Goal: Task Accomplishment & Management: Use online tool/utility

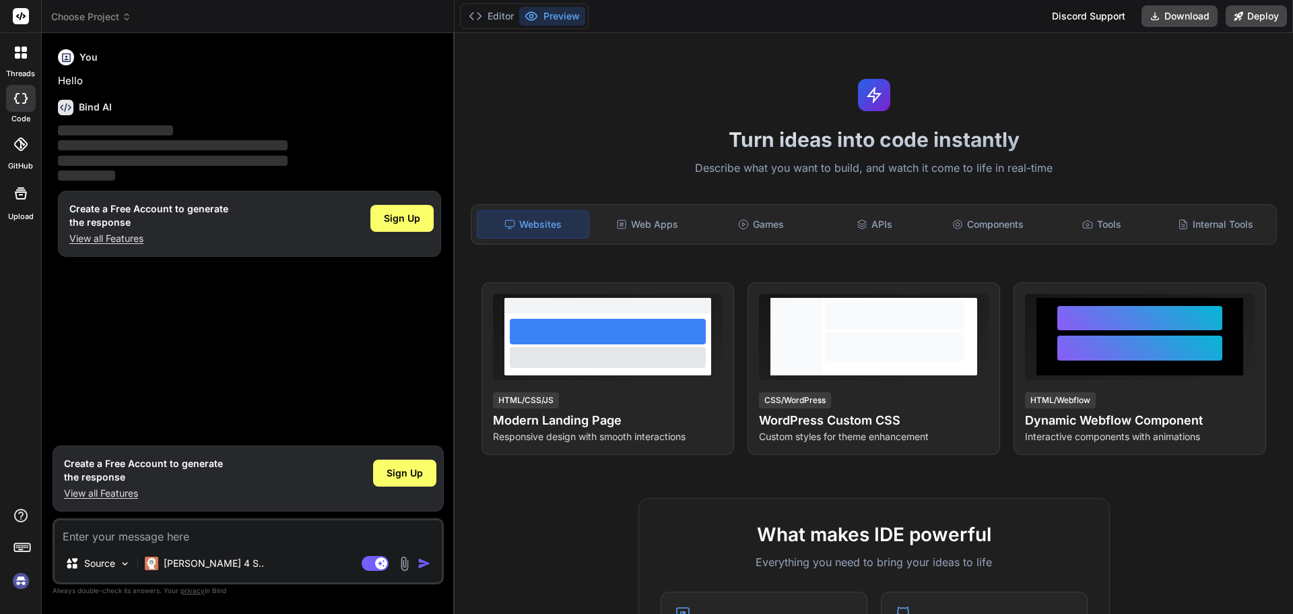
type textarea "x"
click at [149, 539] on textarea at bounding box center [248, 532] width 387 height 24
type textarea "m"
type textarea "x"
type textarea "ma"
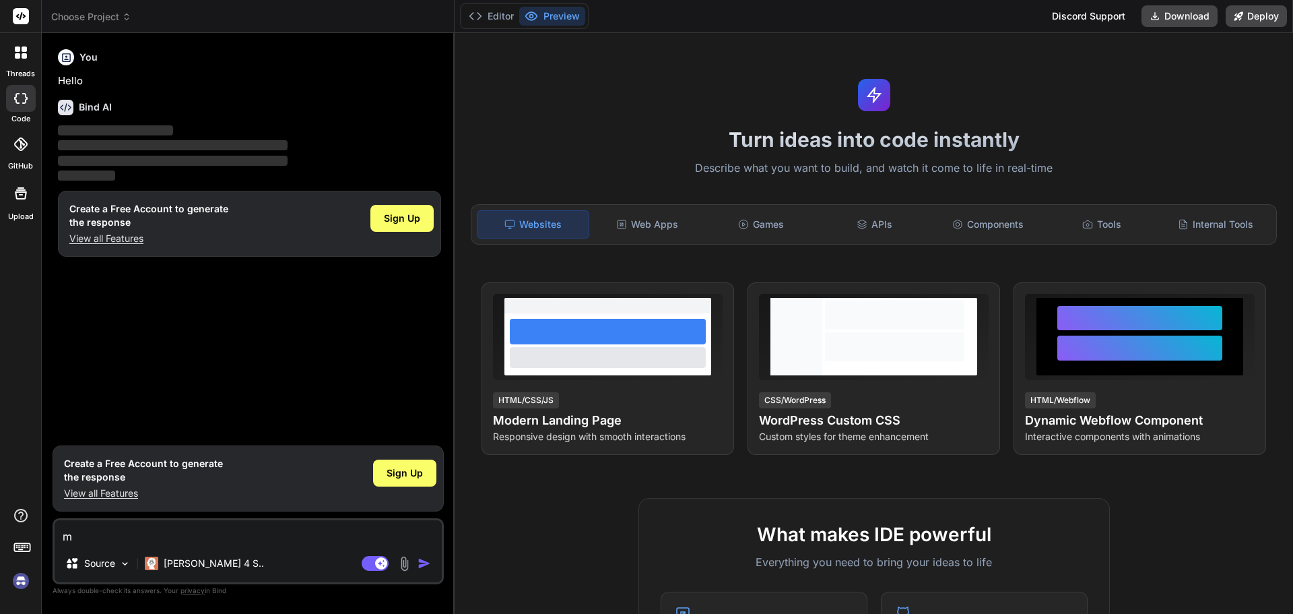
type textarea "x"
type textarea "mak"
type textarea "x"
type textarea "make"
type textarea "x"
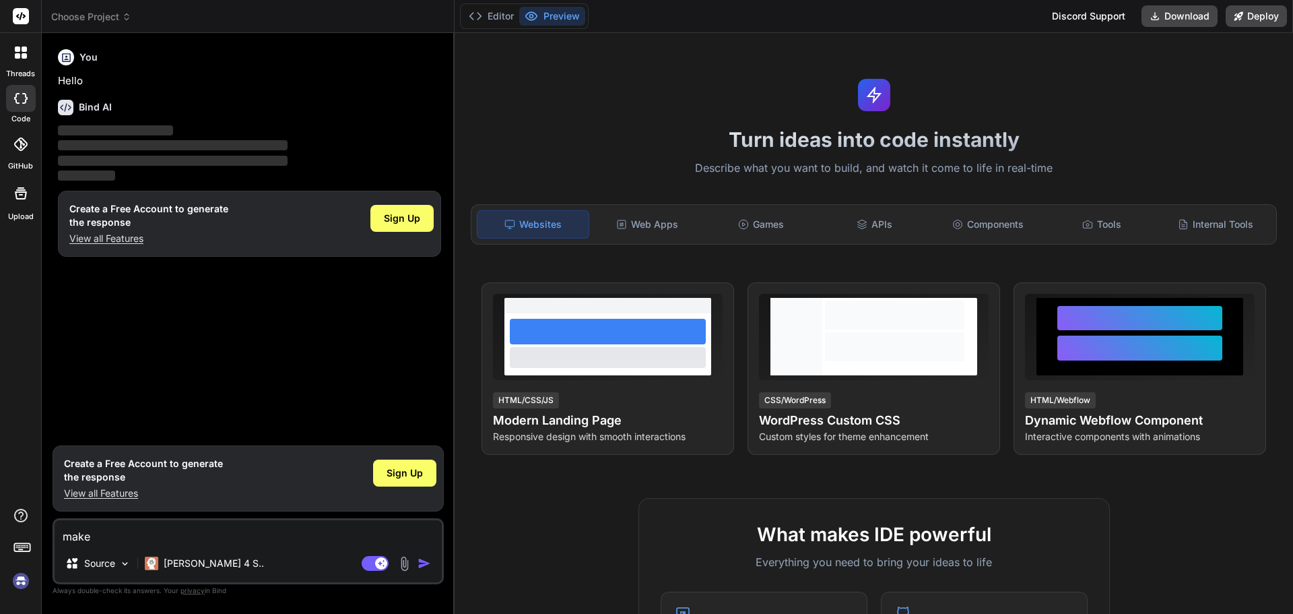
type textarea "make"
type textarea "x"
type textarea "make a"
type textarea "x"
type textarea "make a"
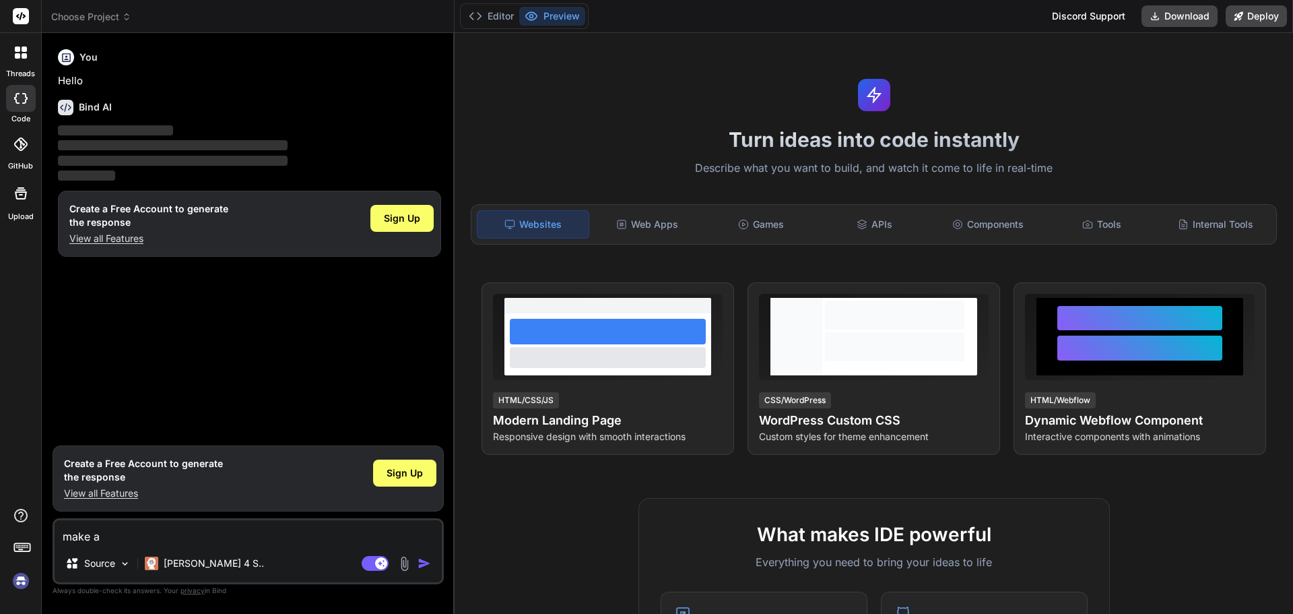
type textarea "x"
type textarea "make a l"
type textarea "x"
type textarea "make a la"
type textarea "x"
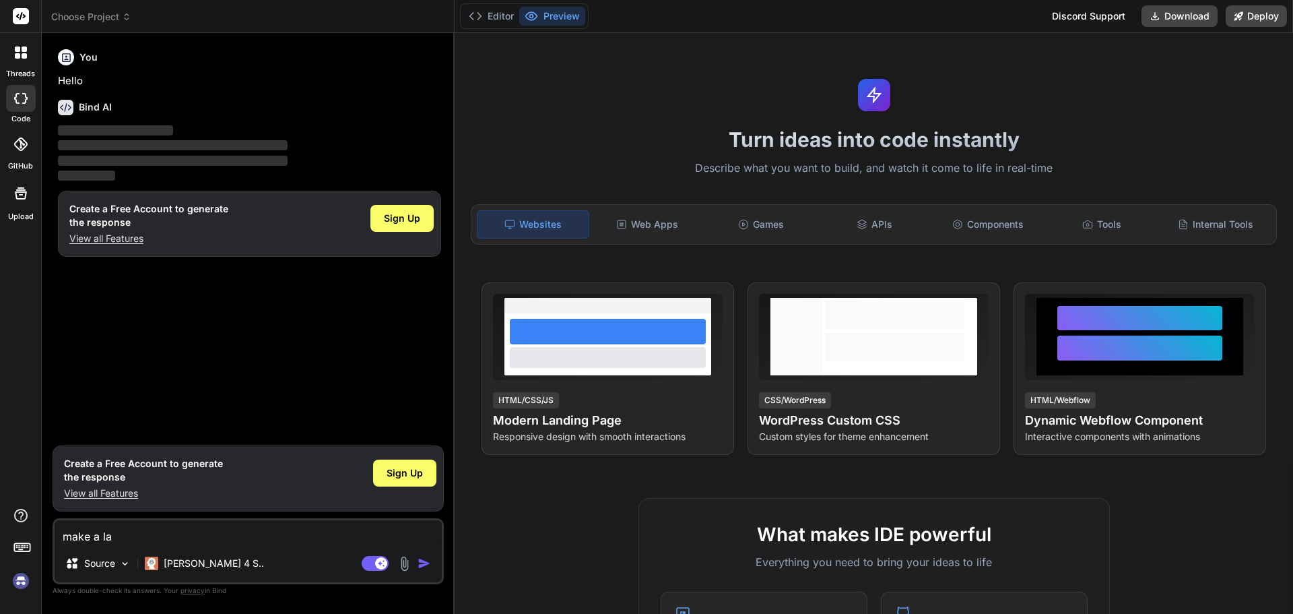
type textarea "make a lan"
type textarea "x"
type textarea "make a land"
type textarea "x"
type textarea "make a [PERSON_NAME]"
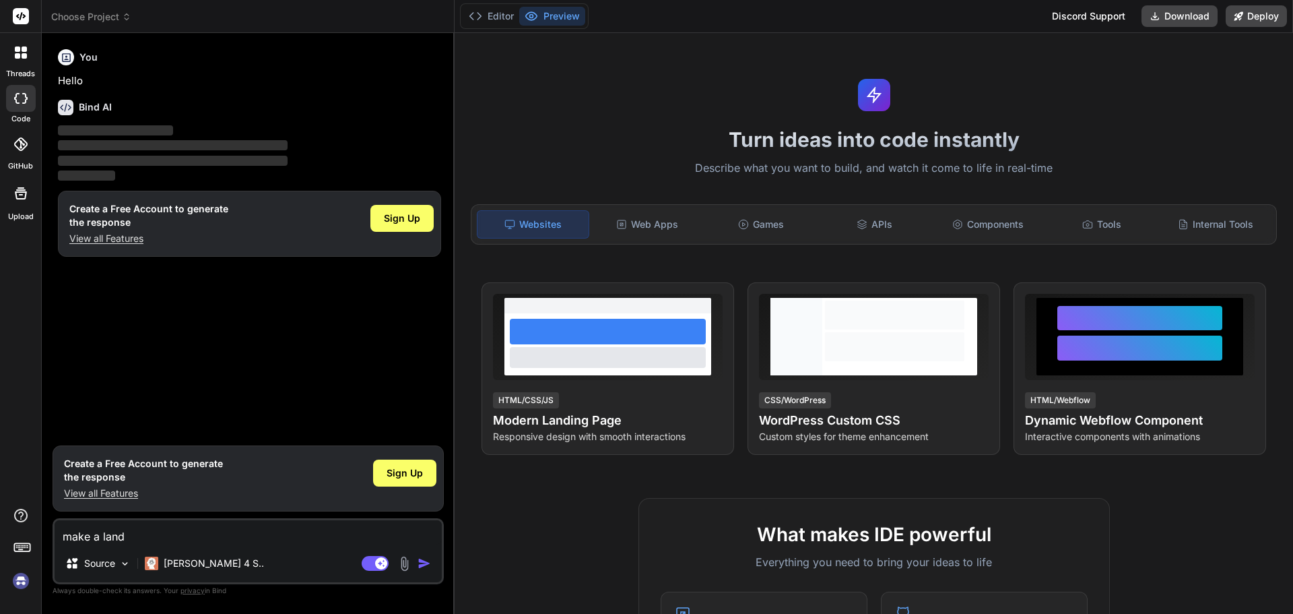
type textarea "x"
type textarea "make a [PERSON_NAME]"
type textarea "x"
type textarea "make a landing"
type textarea "x"
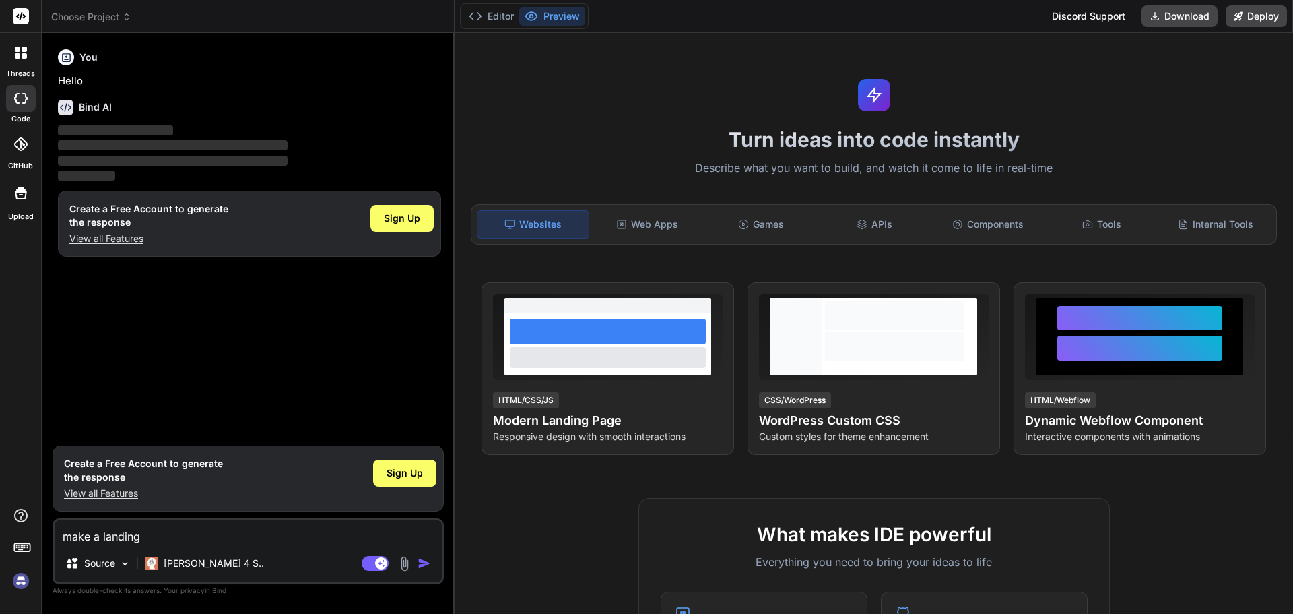
type textarea "make a landing"
type textarea "x"
type textarea "make a landing p"
type textarea "x"
type textarea "make a landing pa"
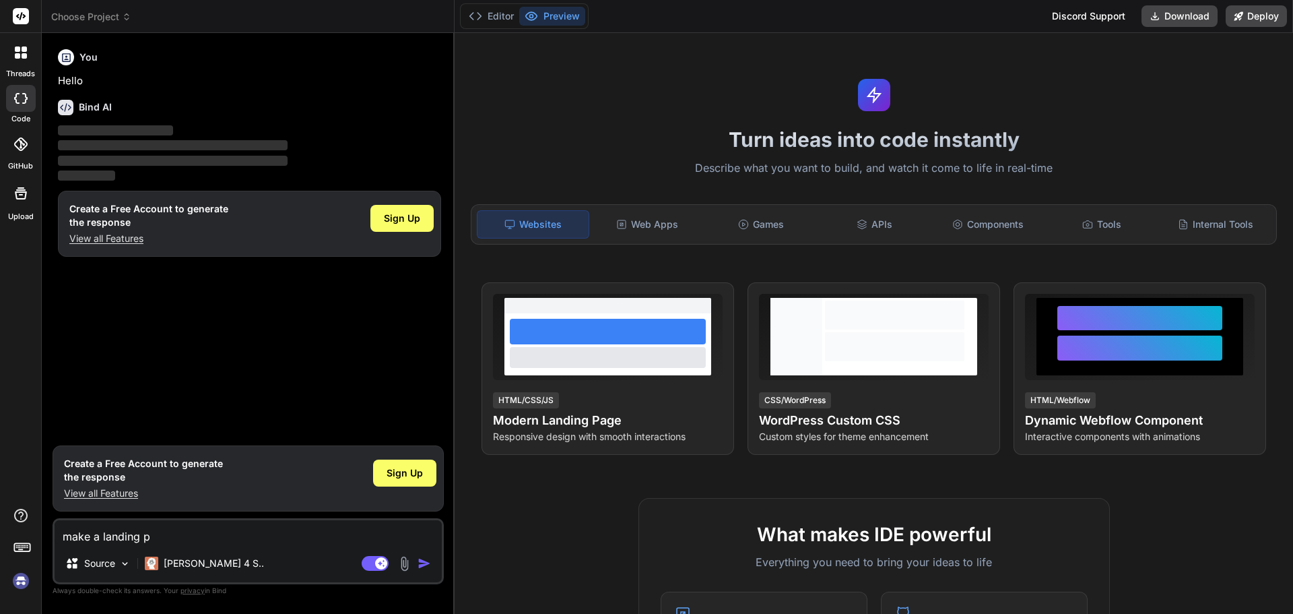
type textarea "x"
type textarea "make a landing pag"
type textarea "x"
type textarea "make a landing page"
type textarea "x"
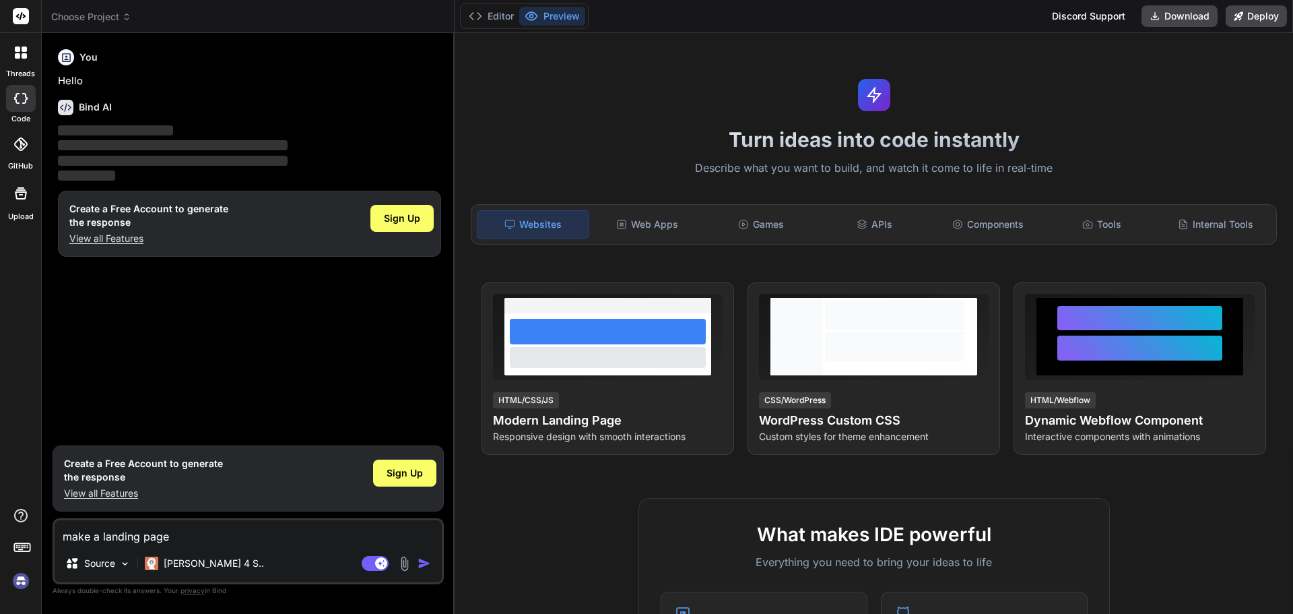
type textarea "make a landing page"
type textarea "x"
type textarea "make a landing page f"
type textarea "x"
type textarea "make a landing page fo"
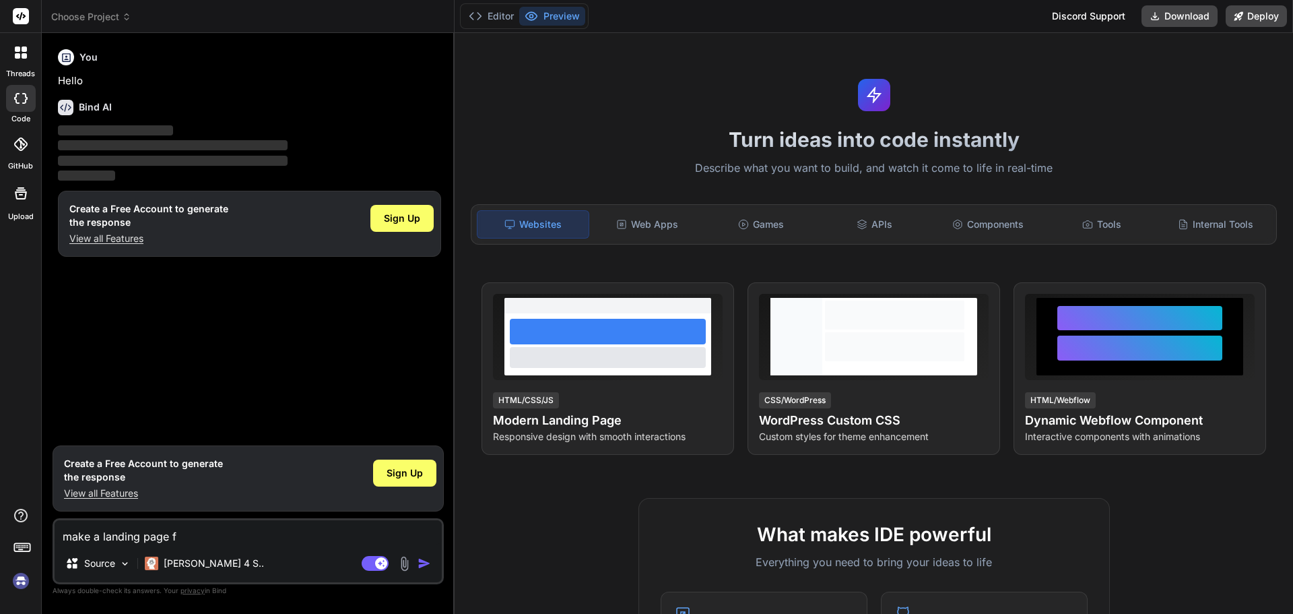
type textarea "x"
type textarea "make a landing page for"
type textarea "x"
type textarea "make a landing page for"
type textarea "x"
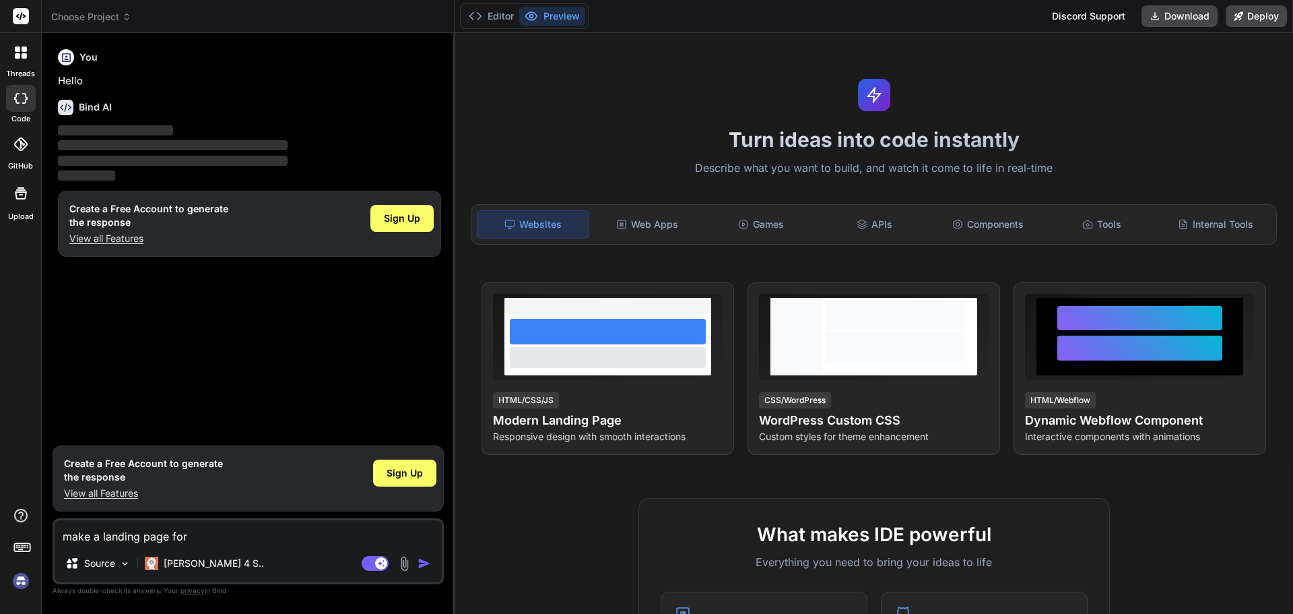
type textarea "make a landing page for a"
type textarea "x"
type textarea "make a landing page for a"
type textarea "x"
type textarea "make a landing page for a d"
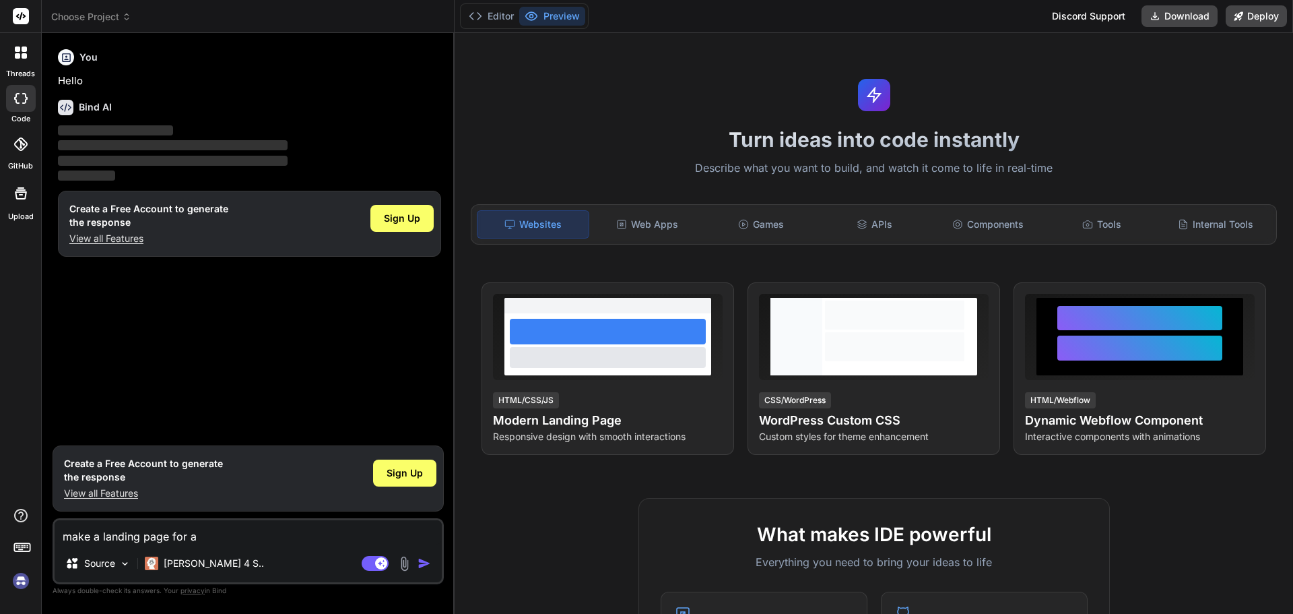
type textarea "x"
type textarea "make a landing page for a dr"
type textarea "x"
type textarea "make a landing page for a dro"
type textarea "x"
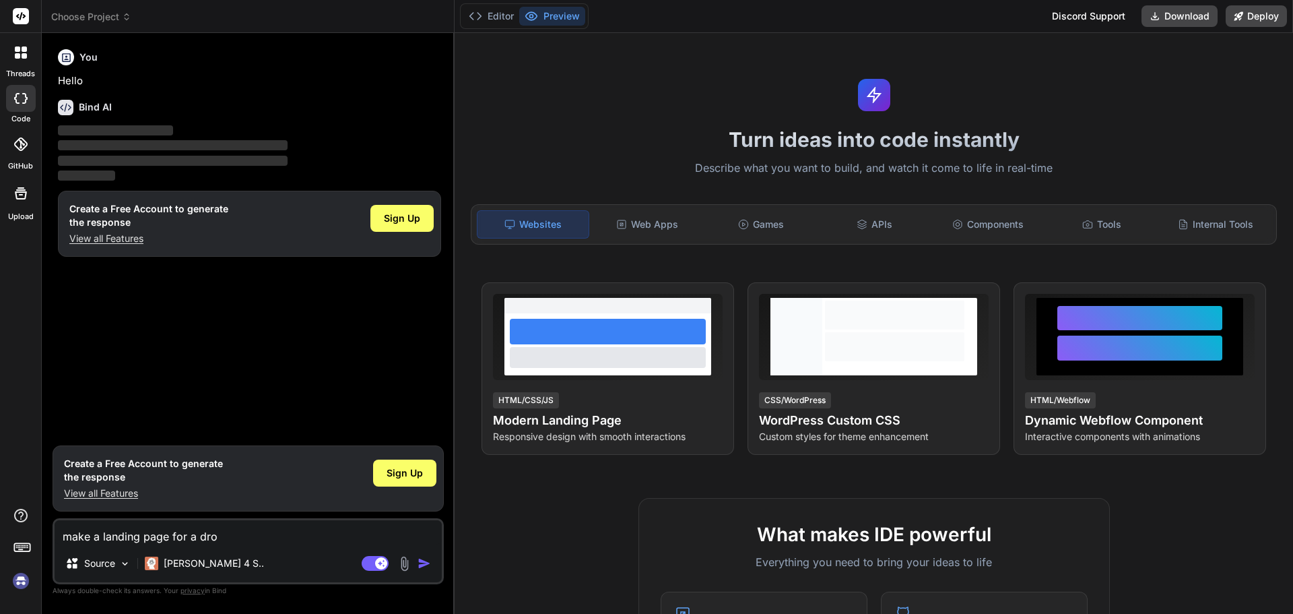
type textarea "make a landing page for a dron"
type textarea "x"
type textarea "make a landing page for a drone"
type textarea "x"
type textarea "make a landing page for a drone"
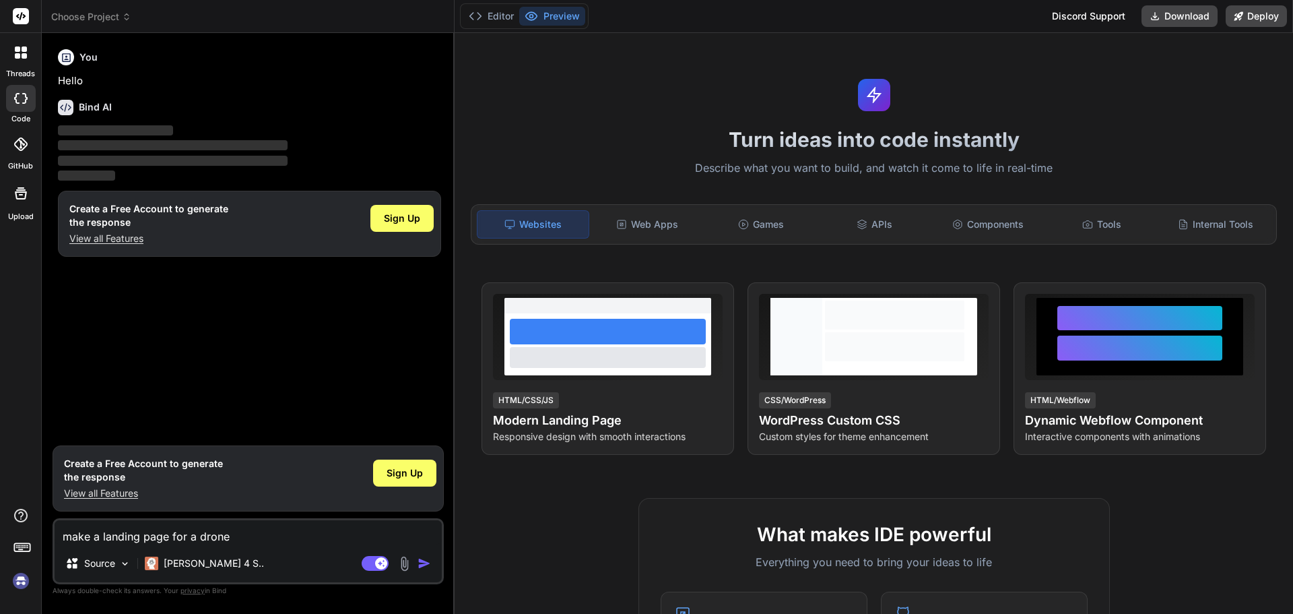
type textarea "x"
type textarea "make a landing page for a drone c"
type textarea "x"
type textarea "make a landing page for a drone co"
type textarea "x"
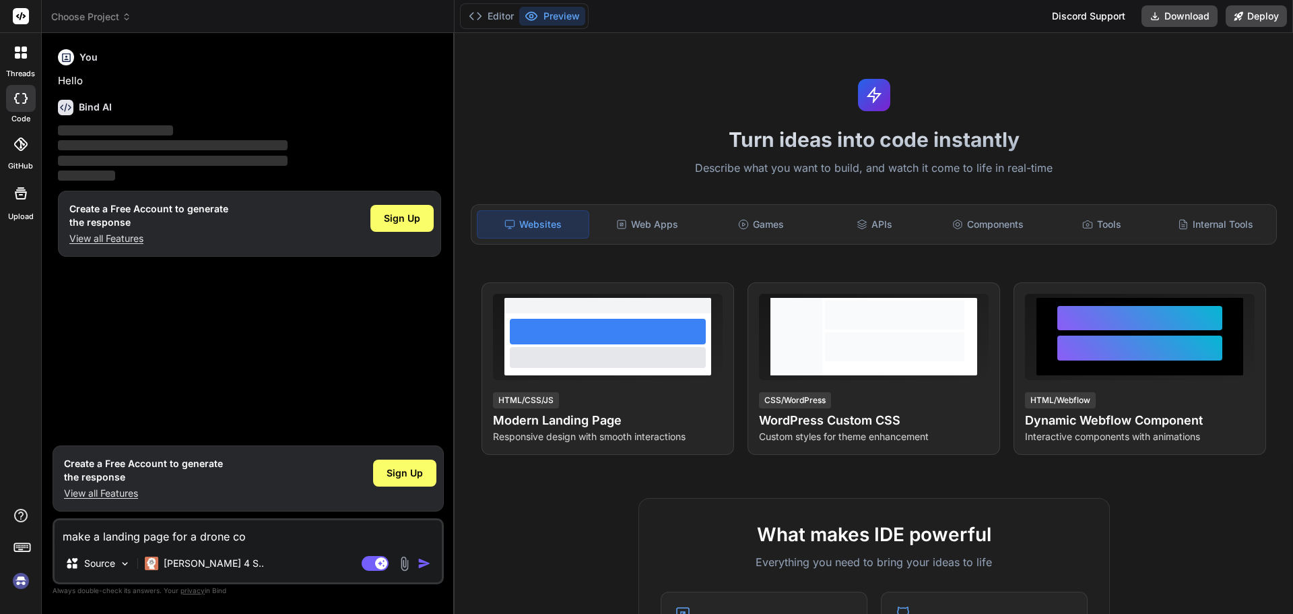
type textarea "make a landing page for a drone com"
type textarea "x"
type textarea "make a landing page for a drone comp"
type textarea "x"
type textarea "make a landing page for a drone compa"
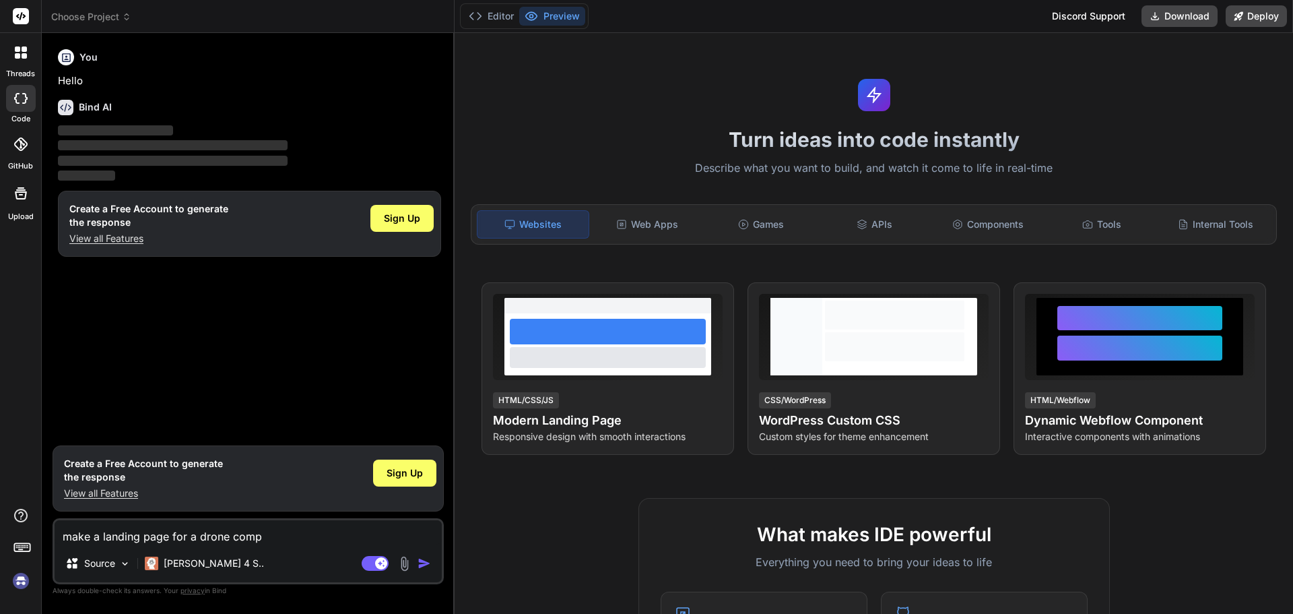
type textarea "x"
type textarea "make a landing page for a drone compan"
type textarea "x"
type textarea "make a landing page for a drone company"
type textarea "x"
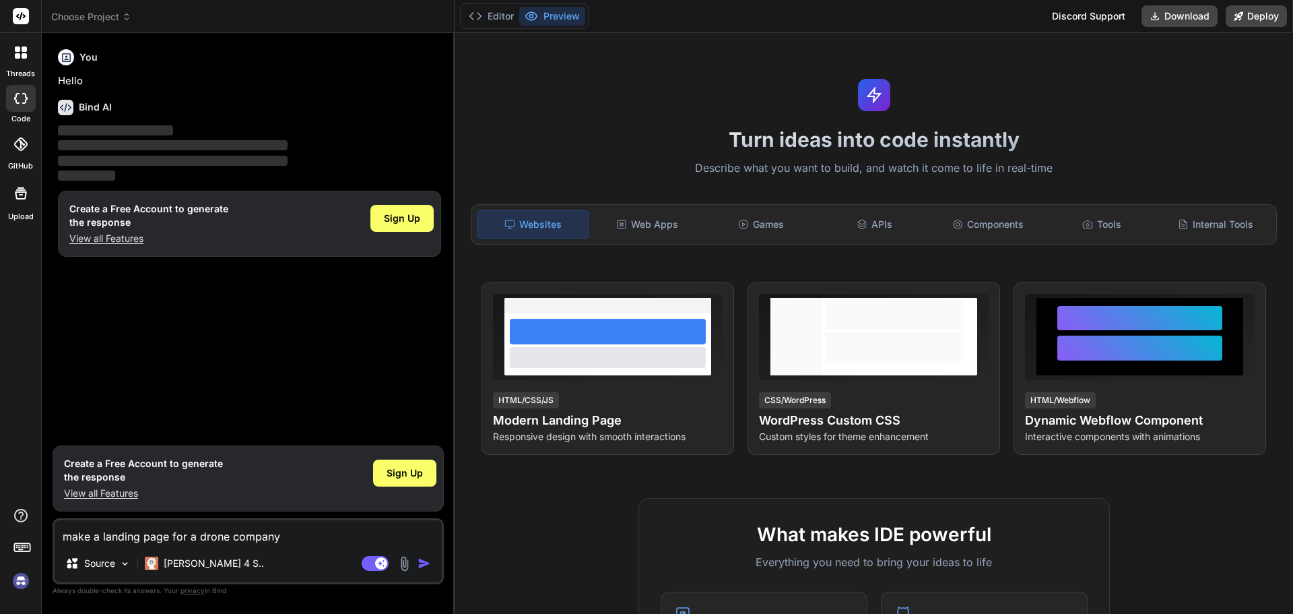
type textarea "make a landing page for a drone company"
click at [426, 561] on img "button" at bounding box center [424, 562] width 13 height 13
click at [407, 226] on div "Sign Up" at bounding box center [401, 218] width 63 height 27
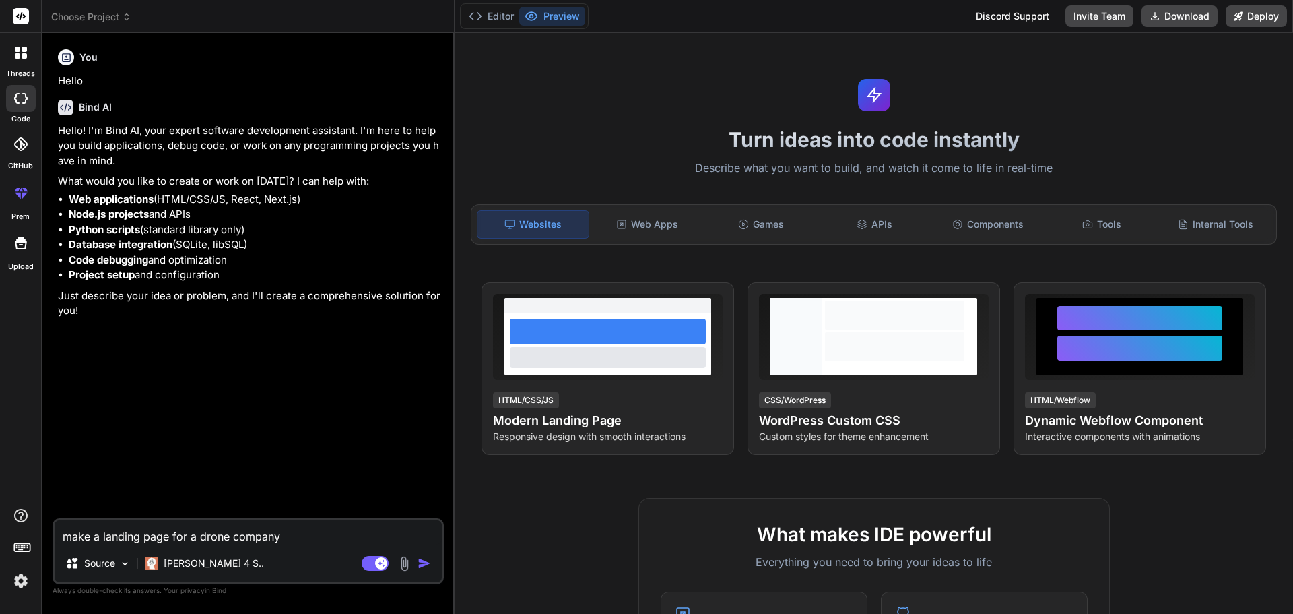
click at [424, 560] on img "button" at bounding box center [424, 562] width 13 height 13
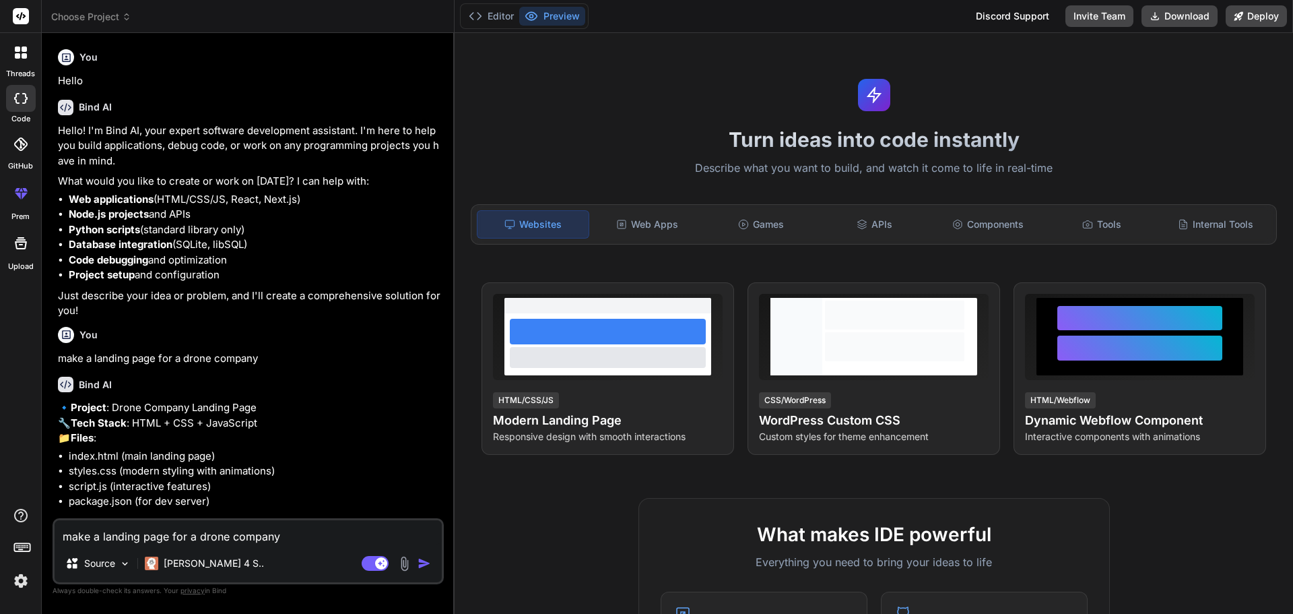
type textarea "x"
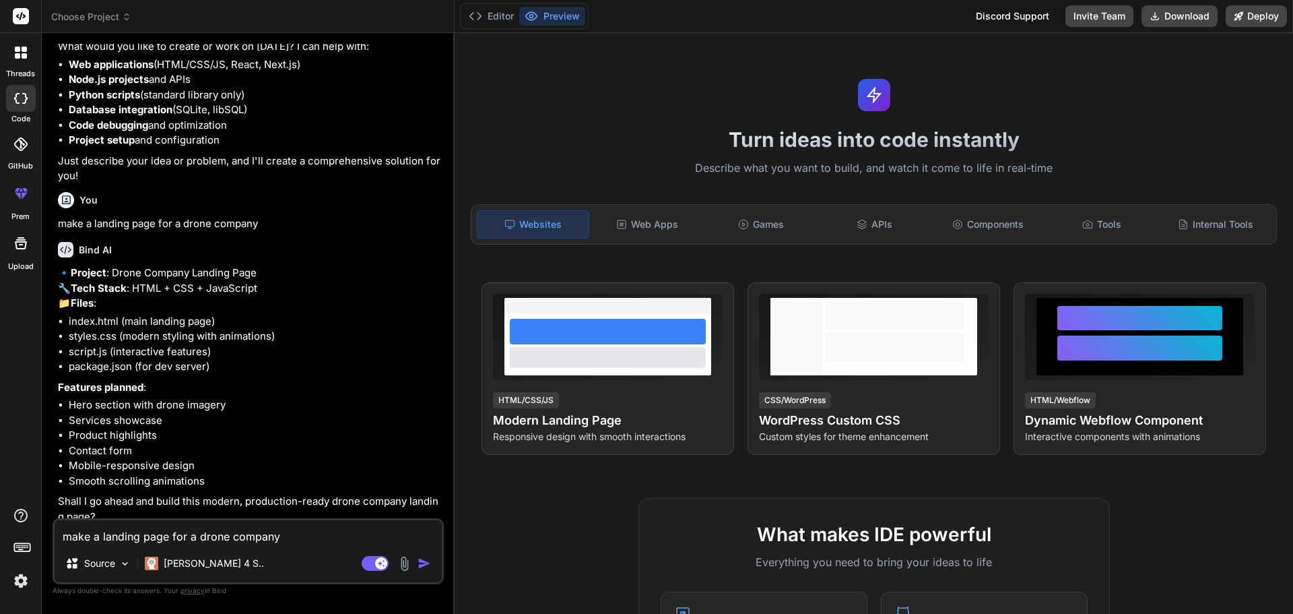
scroll to position [174, 0]
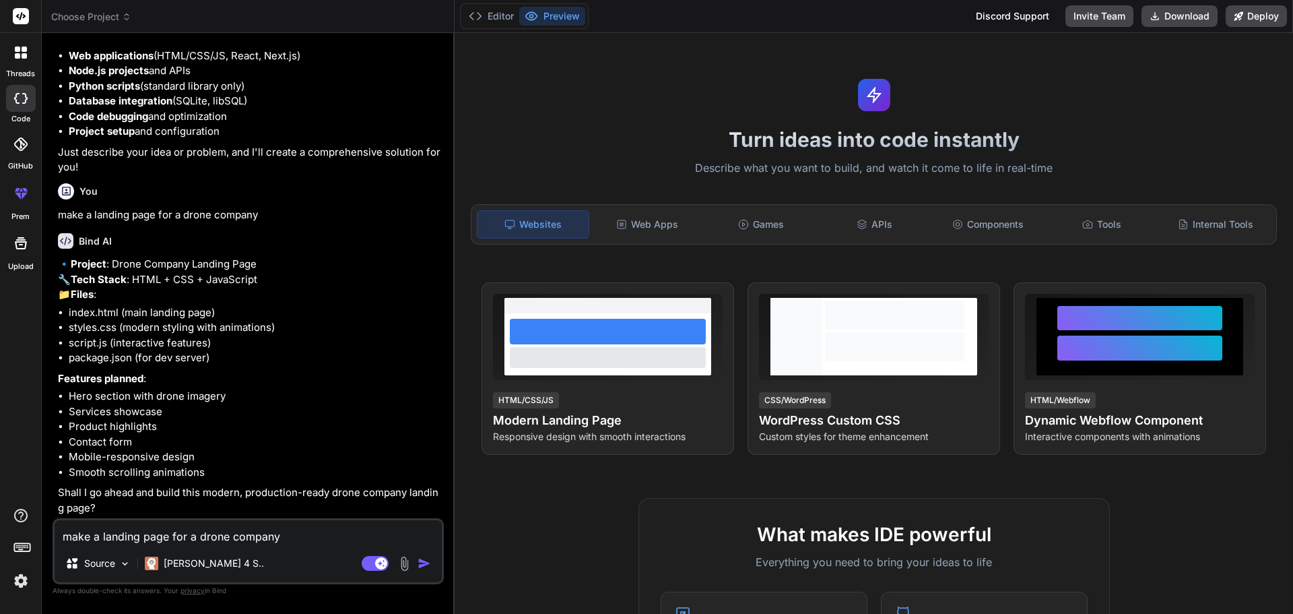
click at [193, 529] on textarea "make a landing page for a drone company" at bounding box center [248, 532] width 387 height 24
type textarea "y"
type textarea "x"
type textarea "ye"
type textarea "x"
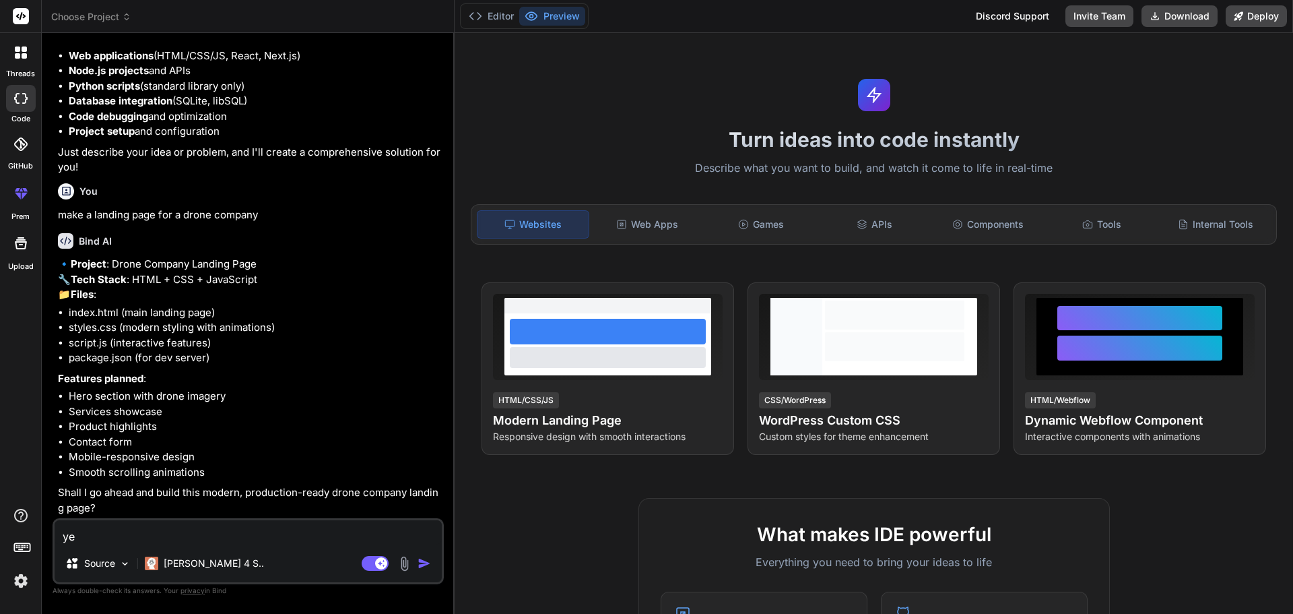
type textarea "yes"
type textarea "x"
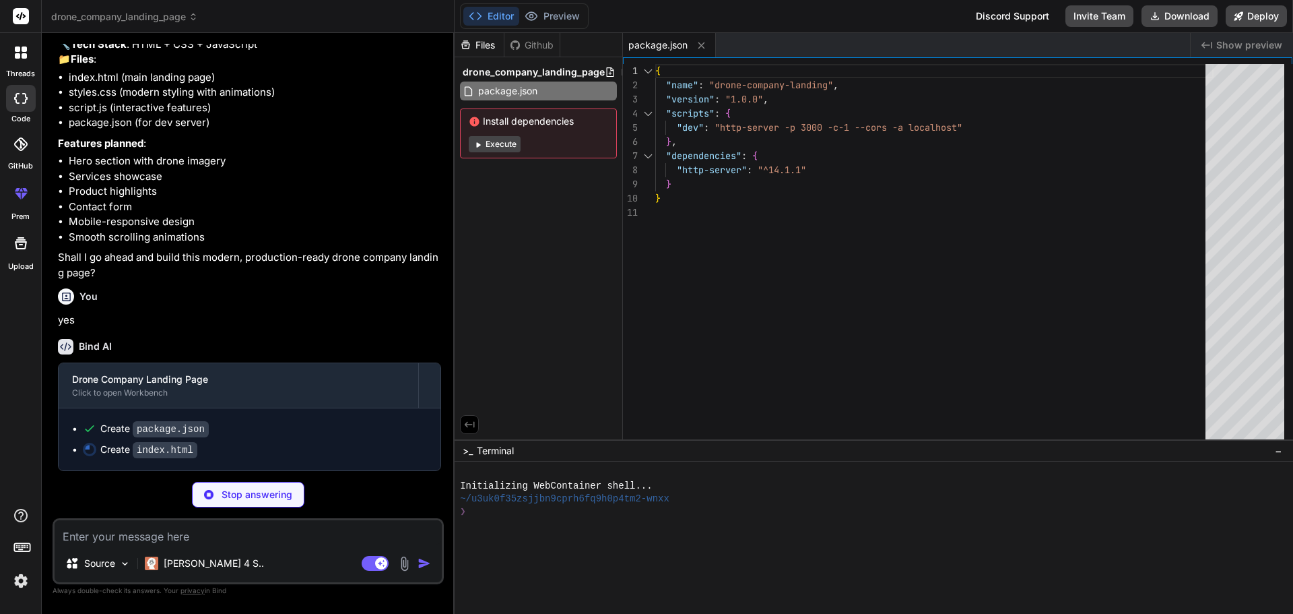
scroll to position [409, 0]
type textarea "x"
type textarea "<p>&copy; 2024 SkyTech Drones. All rights reserved.</p> </div> </div> </footer>…"
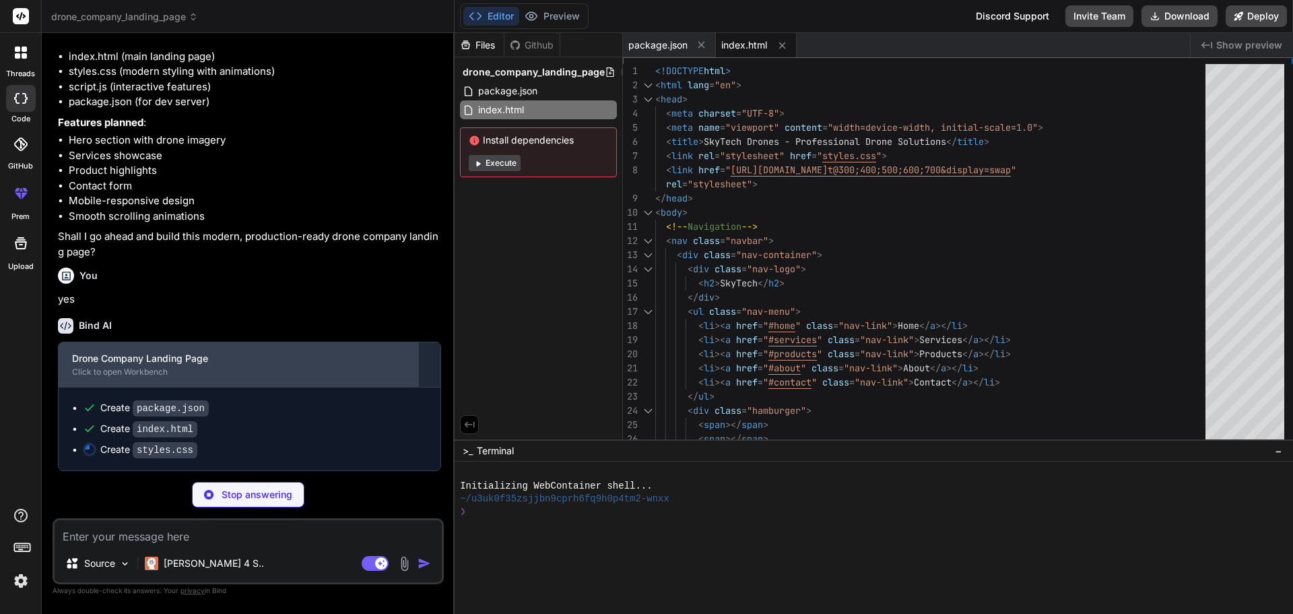
scroll to position [430, 0]
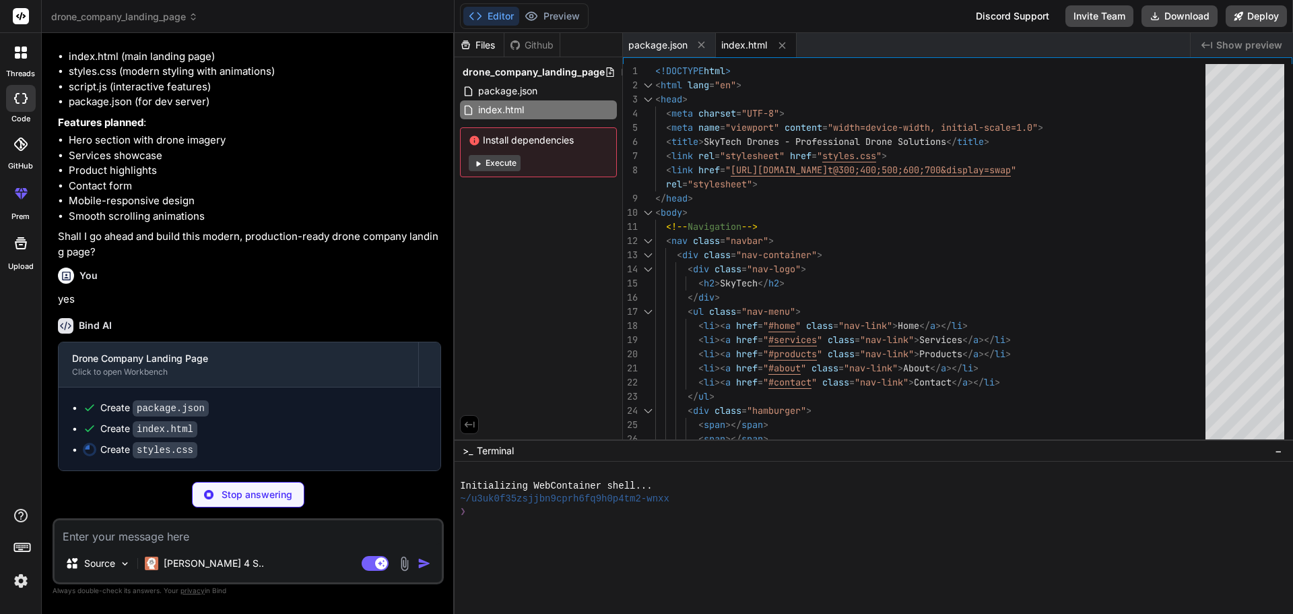
type textarea "x"
type textarea "text-align: center; } }"
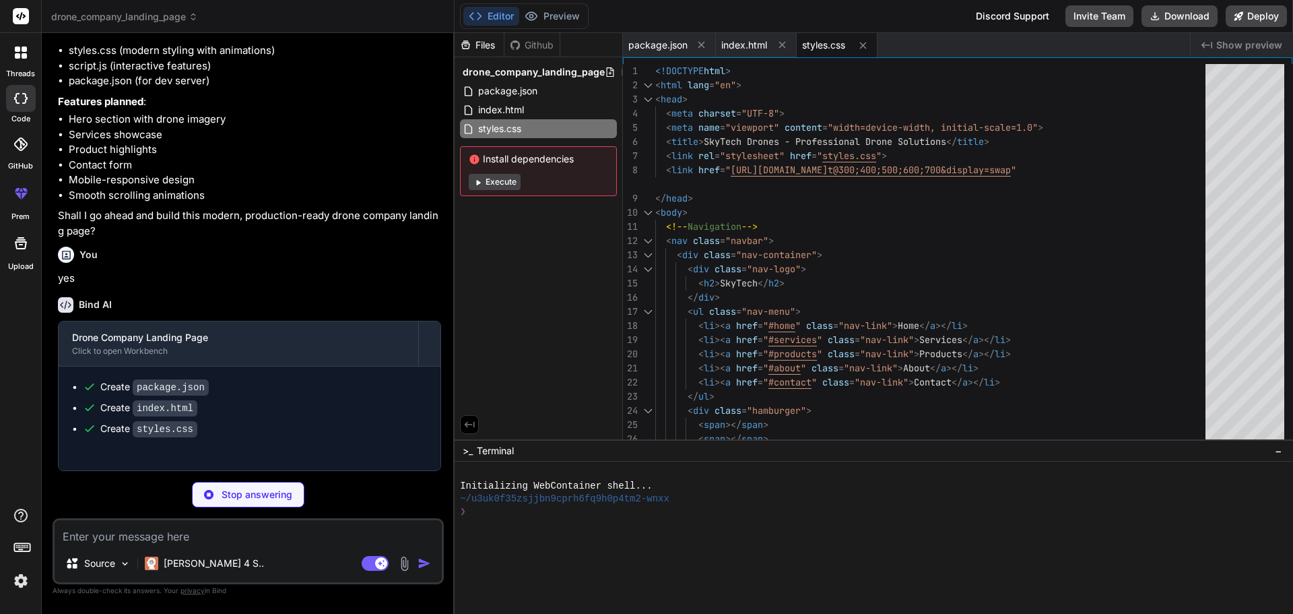
type textarea "x"
type textarea "setTimeout(() => { loader.remove(); }, 500); }, 1500); });"
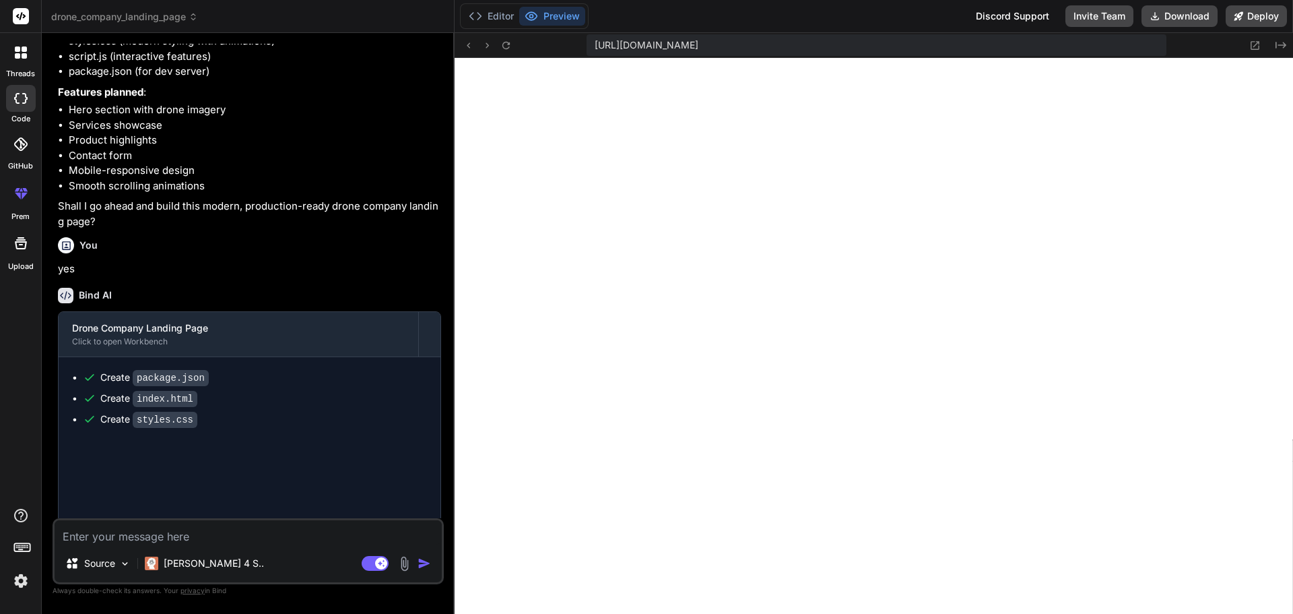
scroll to position [589, 0]
click at [1254, 48] on icon at bounding box center [1254, 45] width 11 height 11
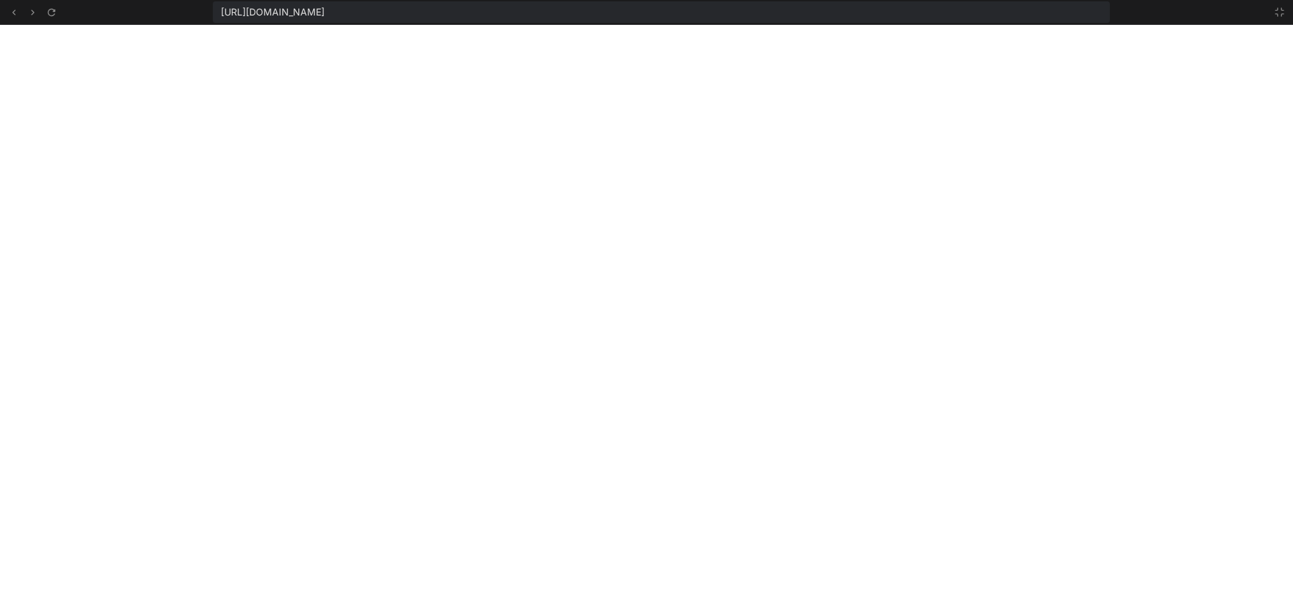
click at [325, 18] on span "[URL][DOMAIN_NAME]" at bounding box center [273, 11] width 104 height 13
click at [325, 10] on span "[URL][DOMAIN_NAME]" at bounding box center [273, 11] width 104 height 13
copy div "[URL][DOMAIN_NAME]"
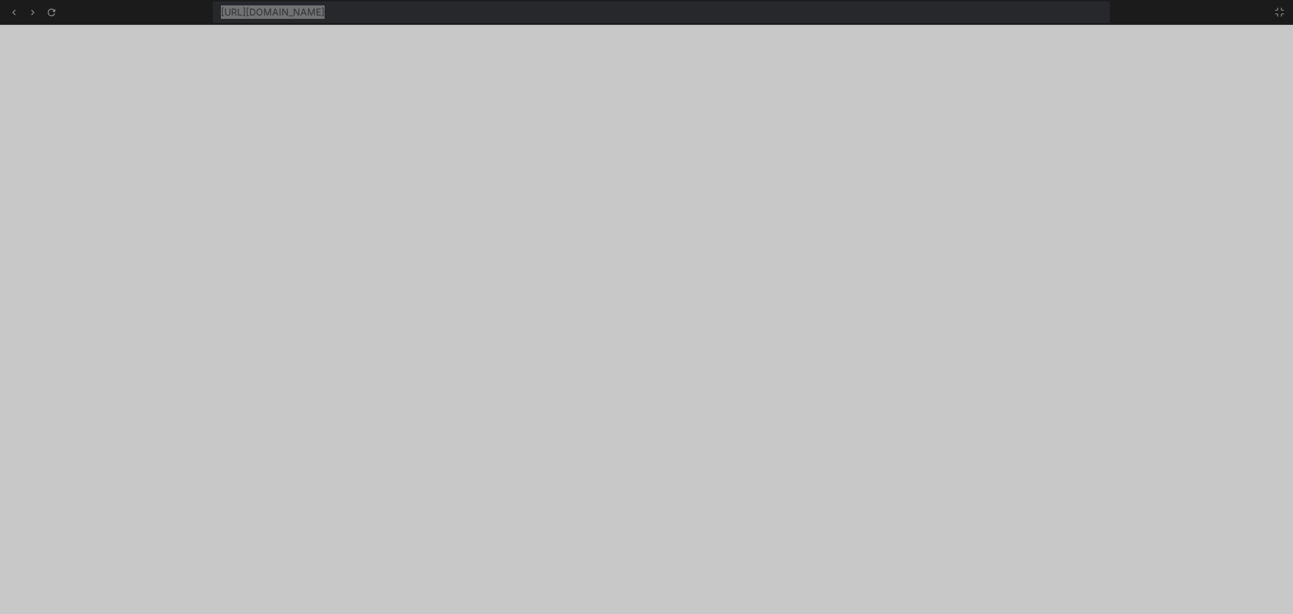
scroll to position [859, 0]
type textarea "x"
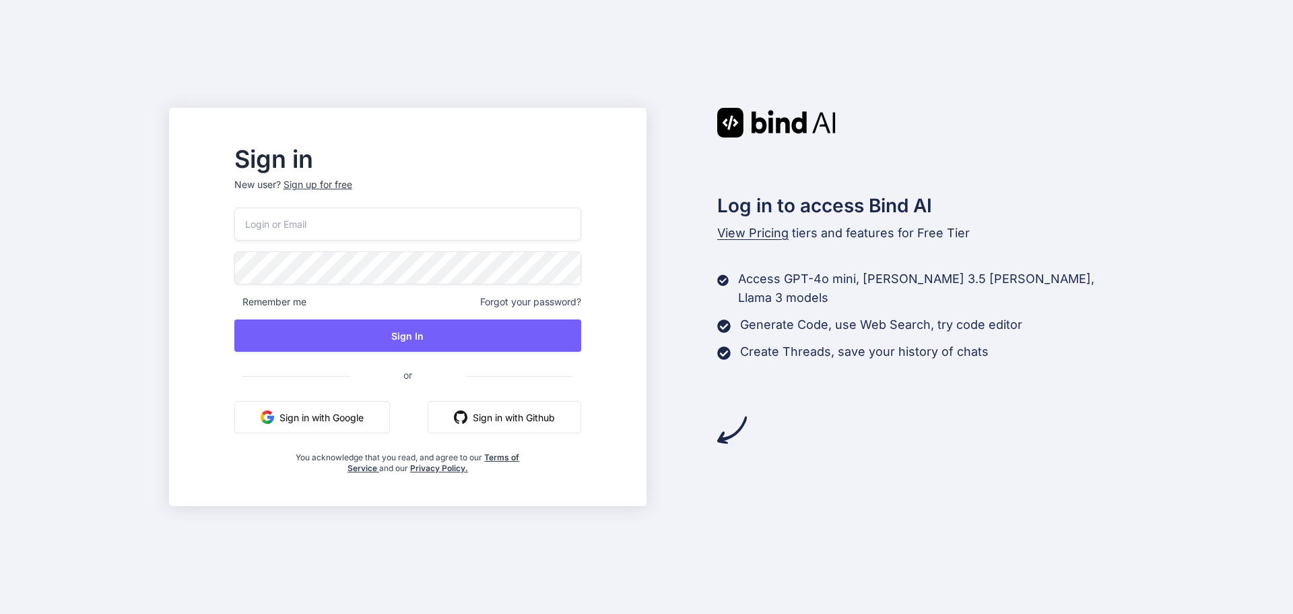
click at [329, 415] on button "Sign in with Google" at bounding box center [312, 417] width 156 height 32
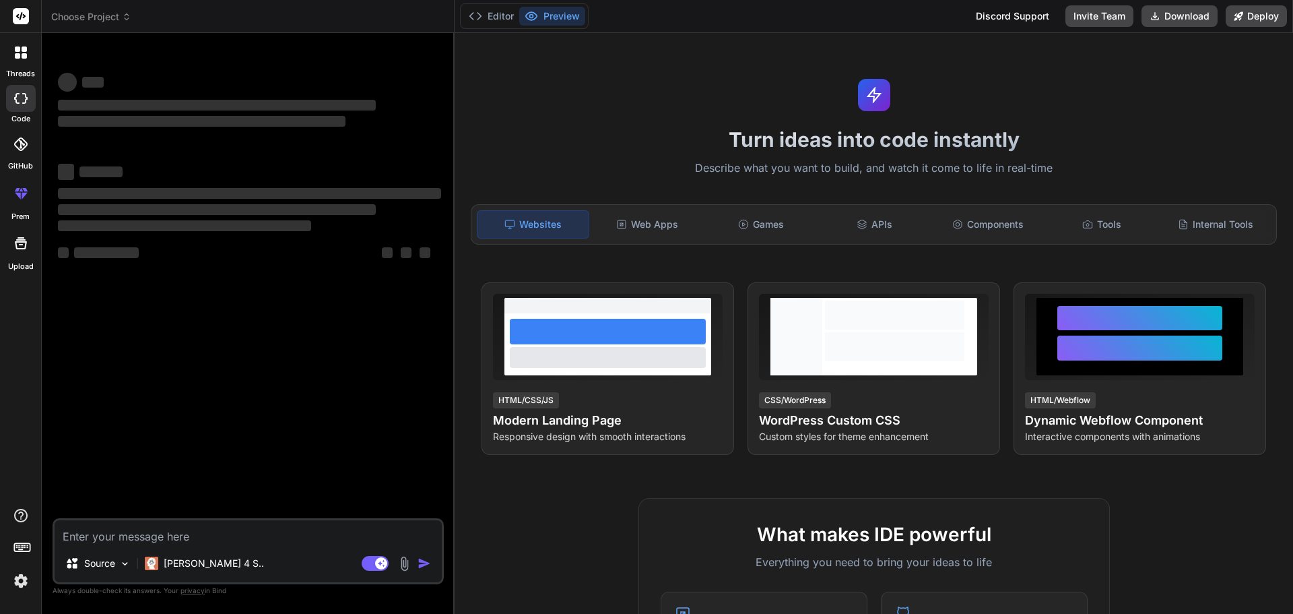
click at [19, 52] on icon at bounding box center [21, 52] width 12 height 12
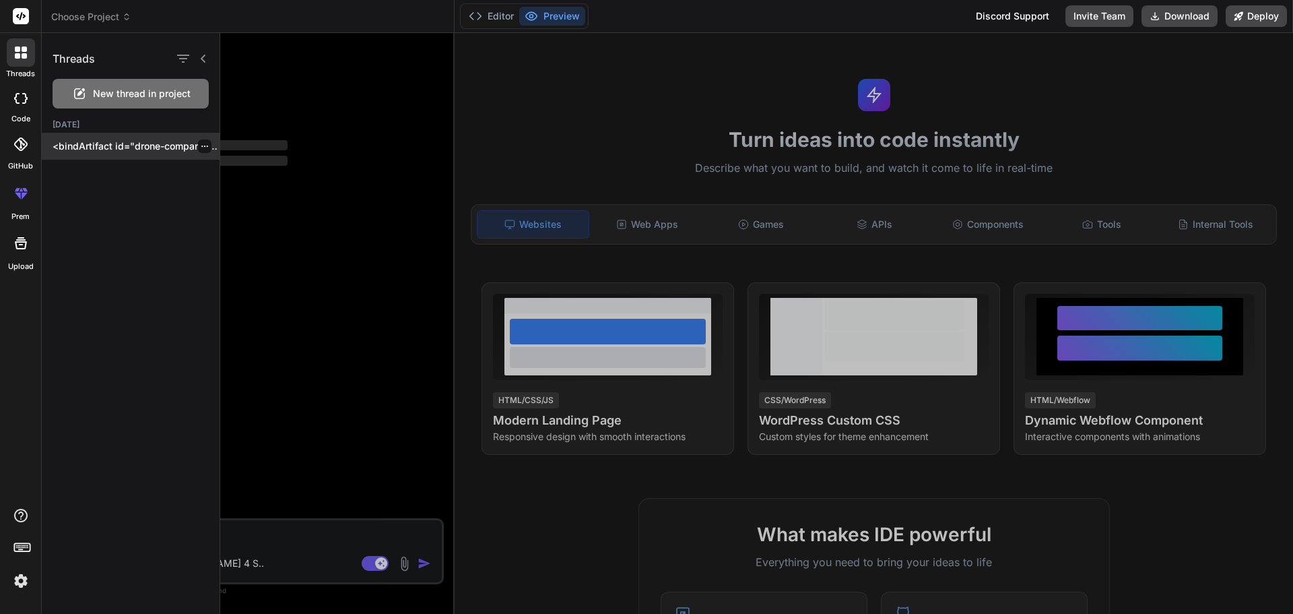
click at [88, 149] on p "<bindArtifact id="drone-company-landing" title="Drone Company Landing Page"> <b…" at bounding box center [136, 145] width 167 height 13
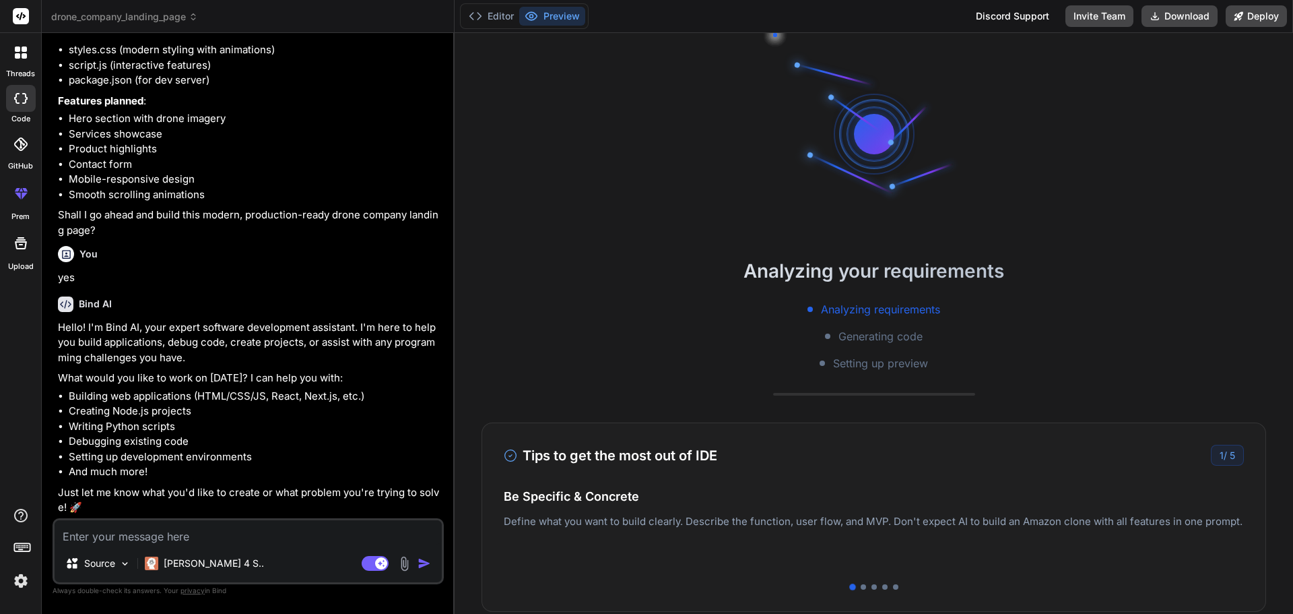
scroll to position [451, 0]
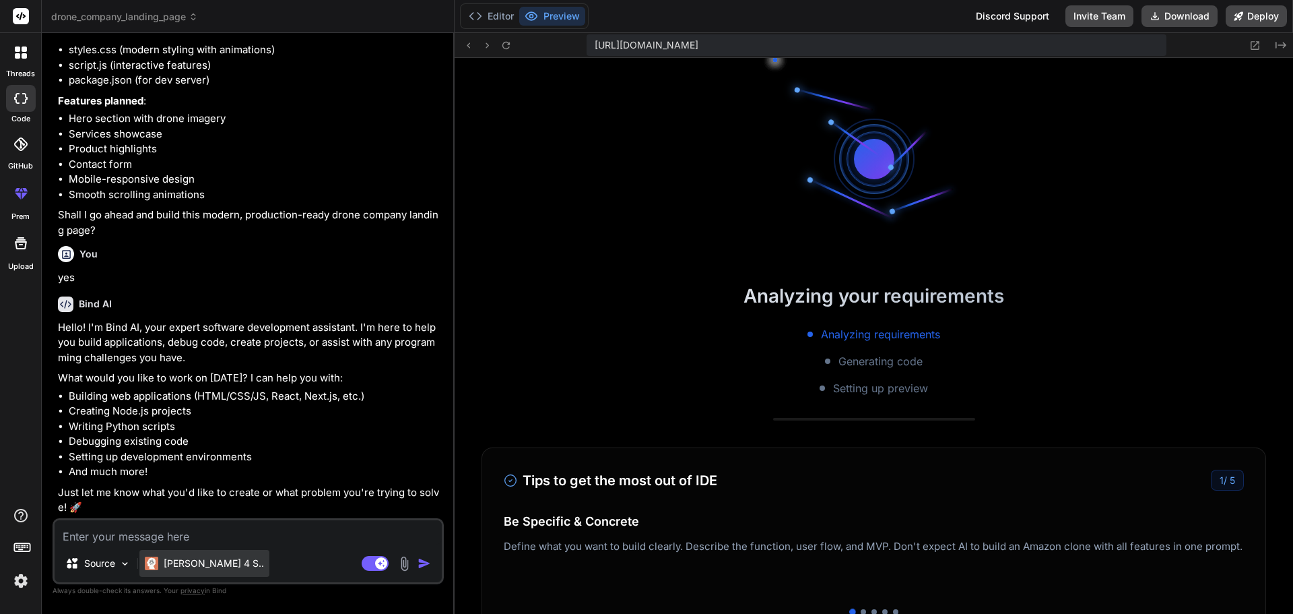
click at [216, 558] on p "[PERSON_NAME] 4 S.." at bounding box center [214, 562] width 100 height 13
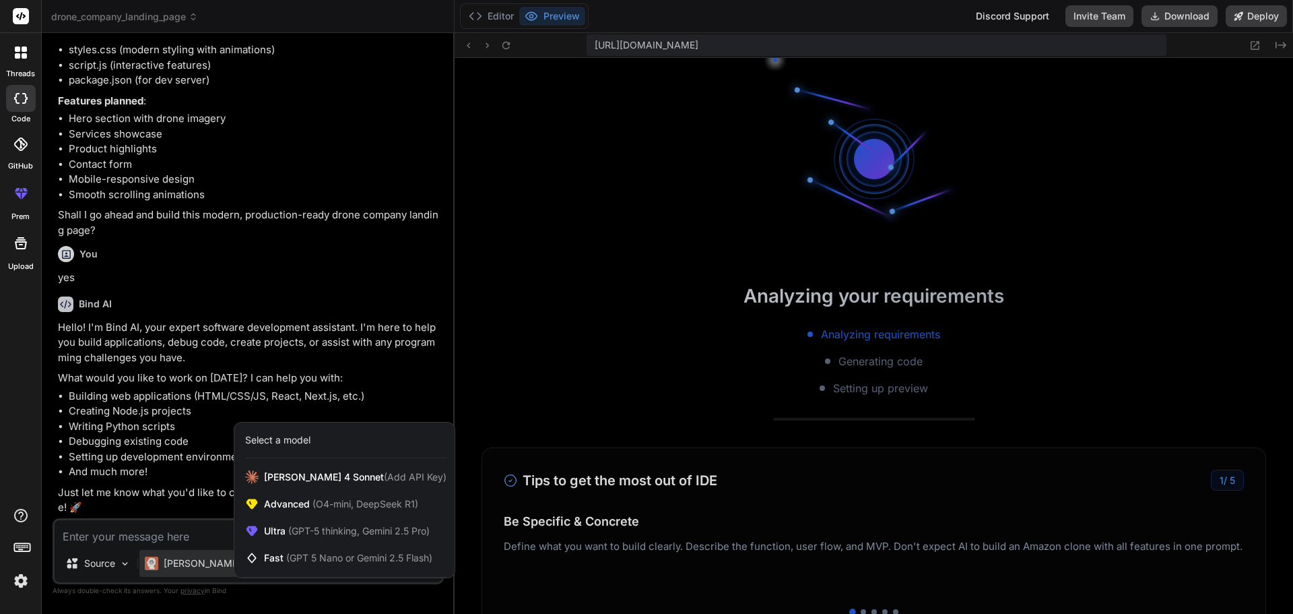
scroll to position [461, 0]
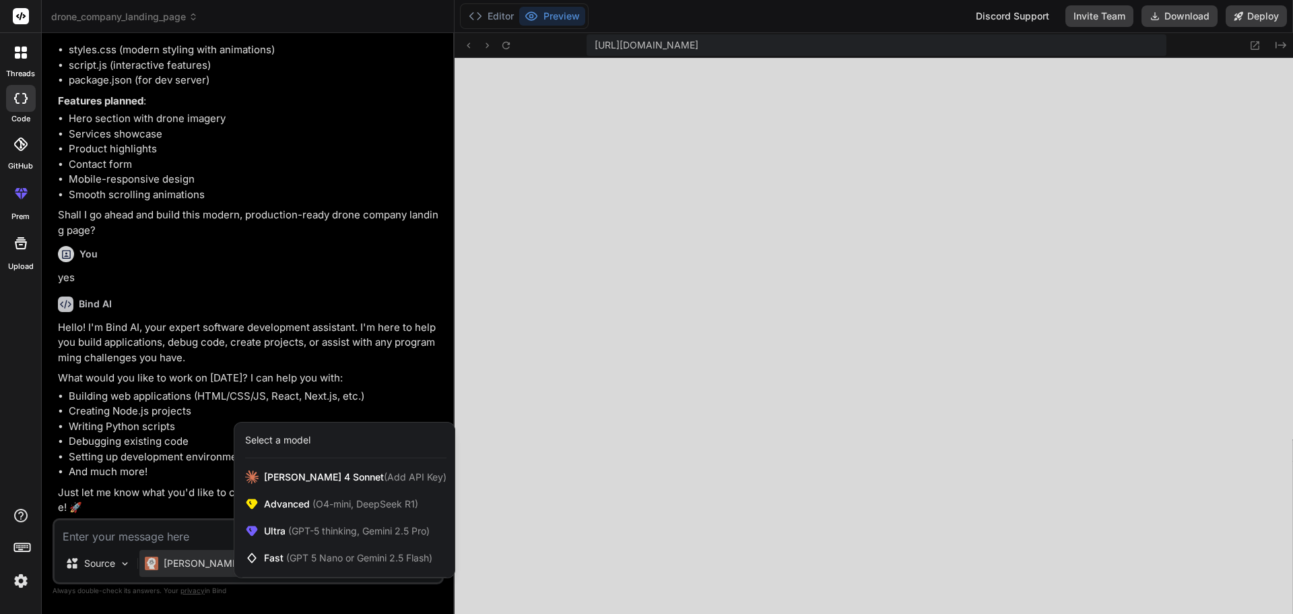
click at [339, 370] on div at bounding box center [646, 307] width 1293 height 614
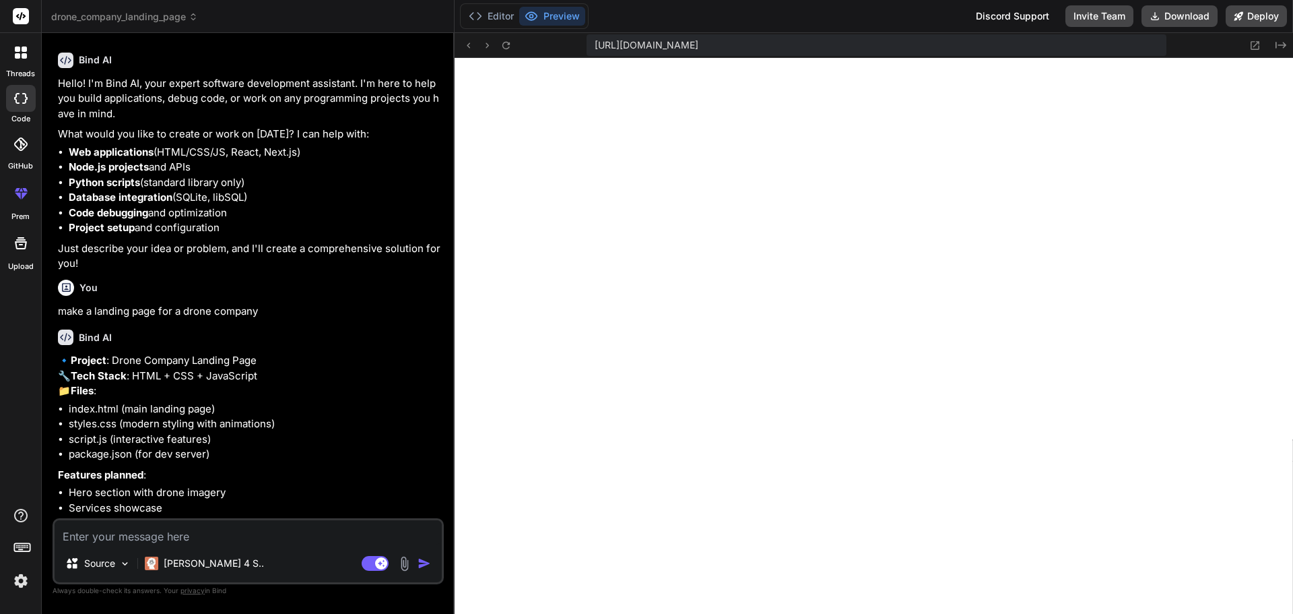
scroll to position [0, 0]
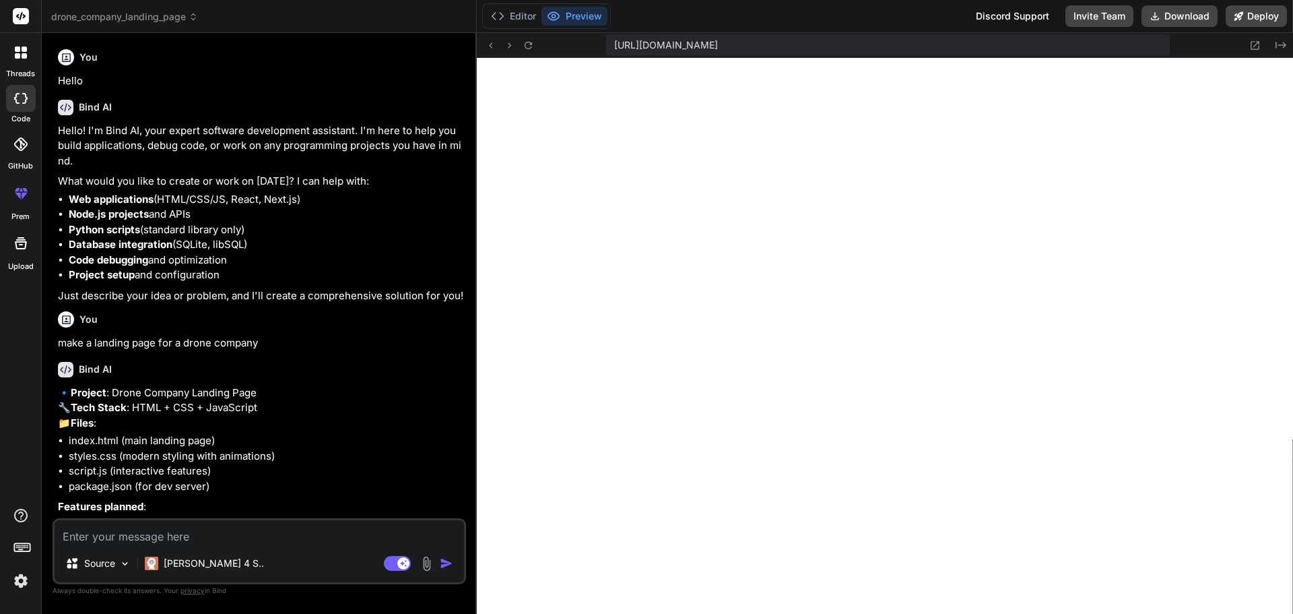
click at [450, 414] on div "Bind AI Web Search Created with Pixso. Code Generator You Hello Bind AI Hello! …" at bounding box center [259, 323] width 435 height 581
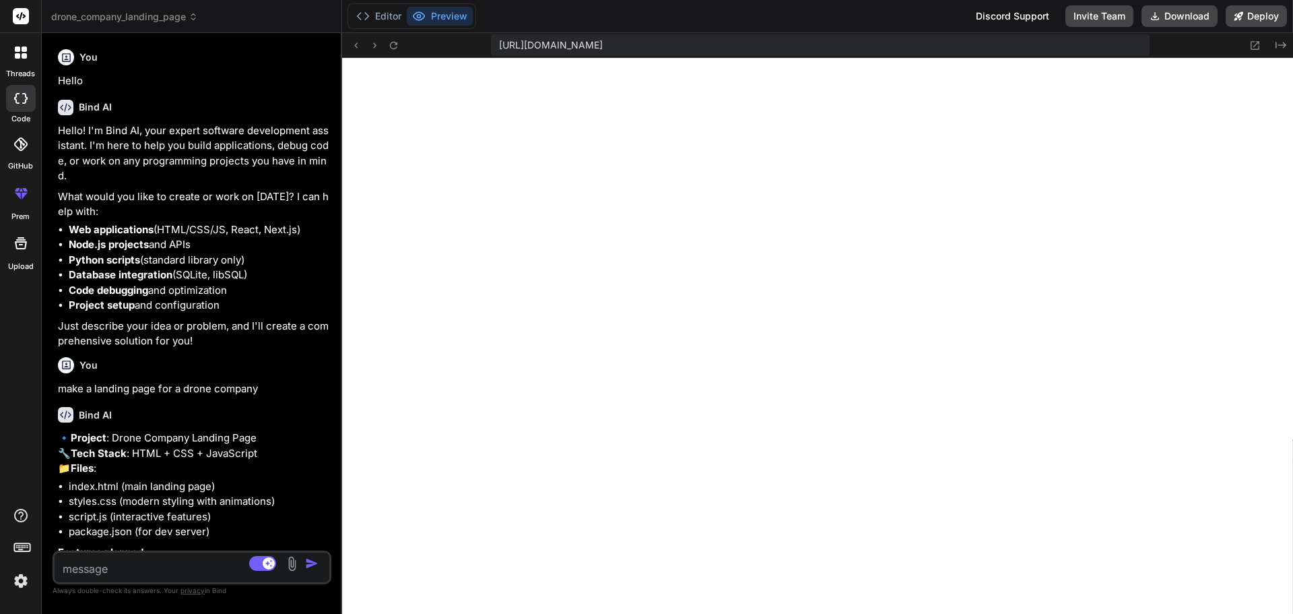
type textarea "x"
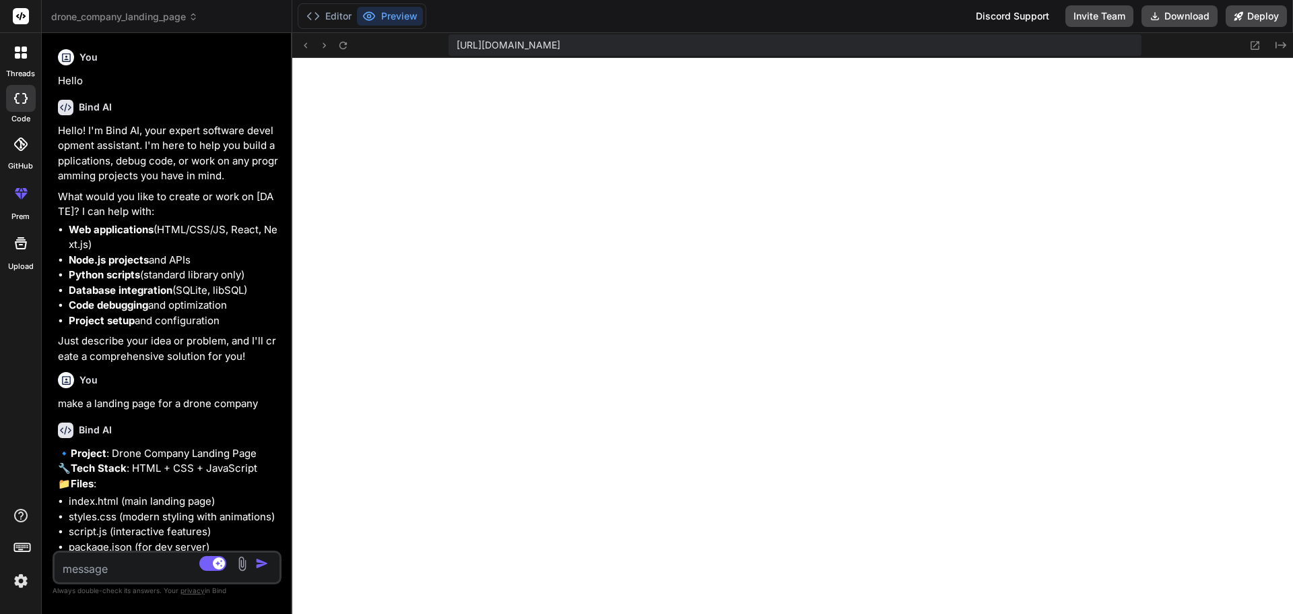
drag, startPoint x: 475, startPoint y: 403, endPoint x: 88, endPoint y: 452, distance: 390.3
click at [88, 452] on div "Bind AI Web Search Created with Pixso. Code Generator You Hello Bind AI Hello! …" at bounding box center [167, 323] width 251 height 581
click at [15, 193] on icon at bounding box center [18, 195] width 6 height 7
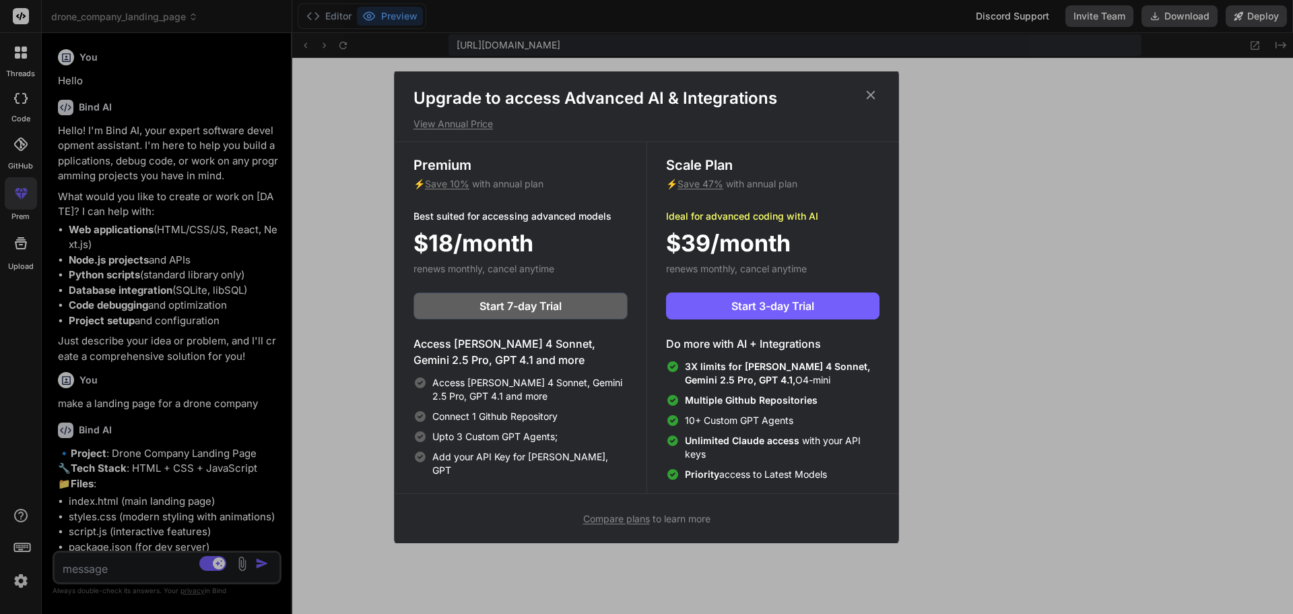
scroll to position [6, 0]
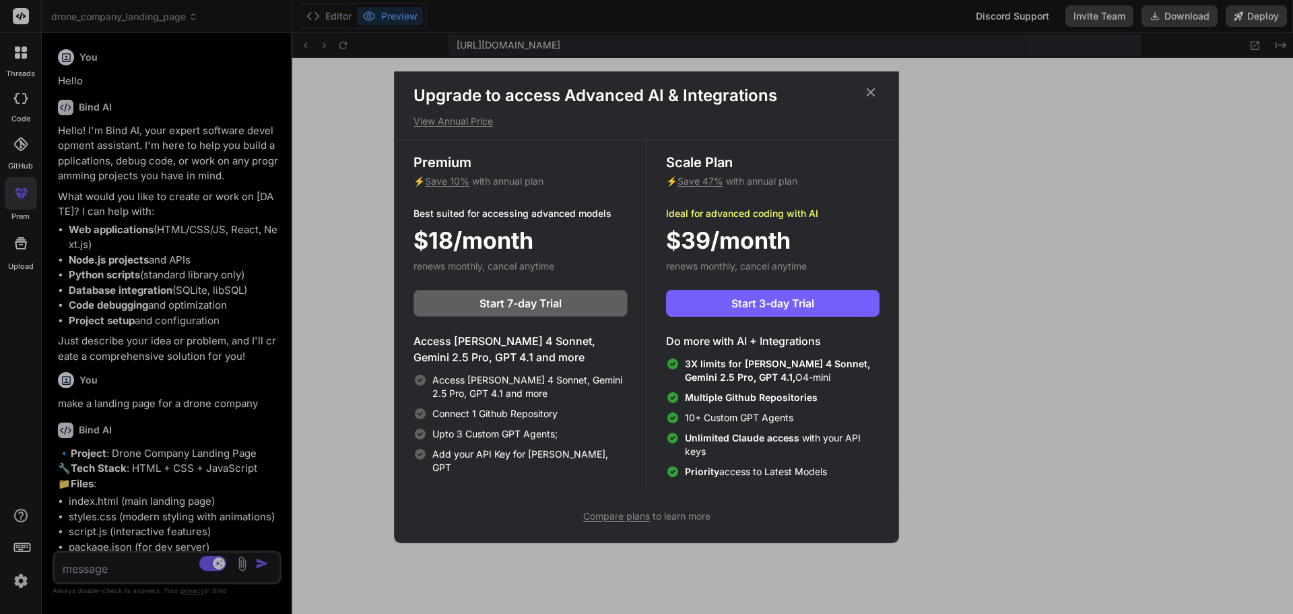
click at [626, 515] on span "Compare plans" at bounding box center [616, 515] width 67 height 11
click at [874, 88] on icon at bounding box center [870, 92] width 15 height 15
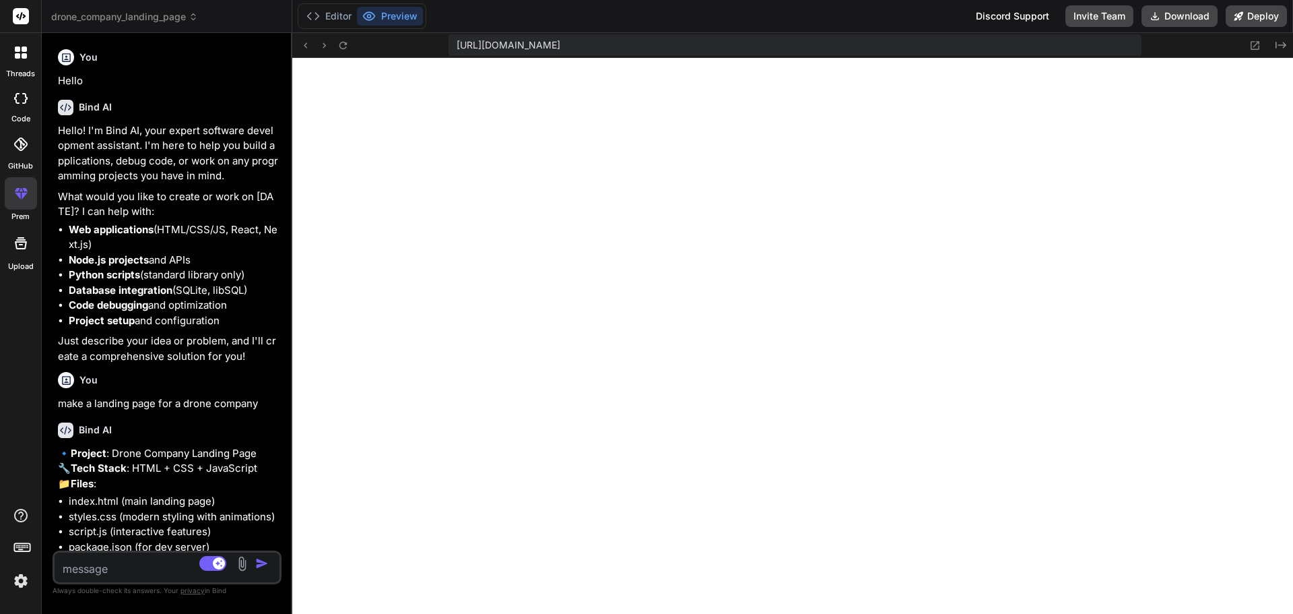
click at [22, 550] on icon at bounding box center [22, 546] width 19 height 19
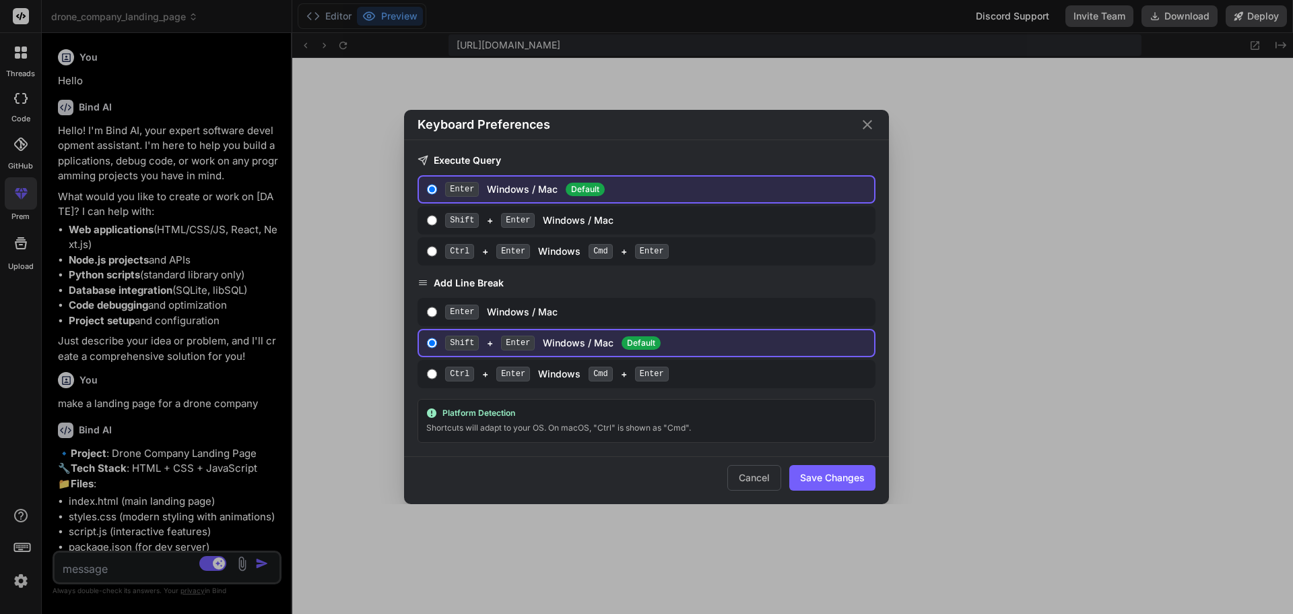
click at [22, 552] on div "Keyboard Preferences Execute Query Enter Windows / Mac Default Shift + Enter Wi…" at bounding box center [646, 307] width 1293 height 614
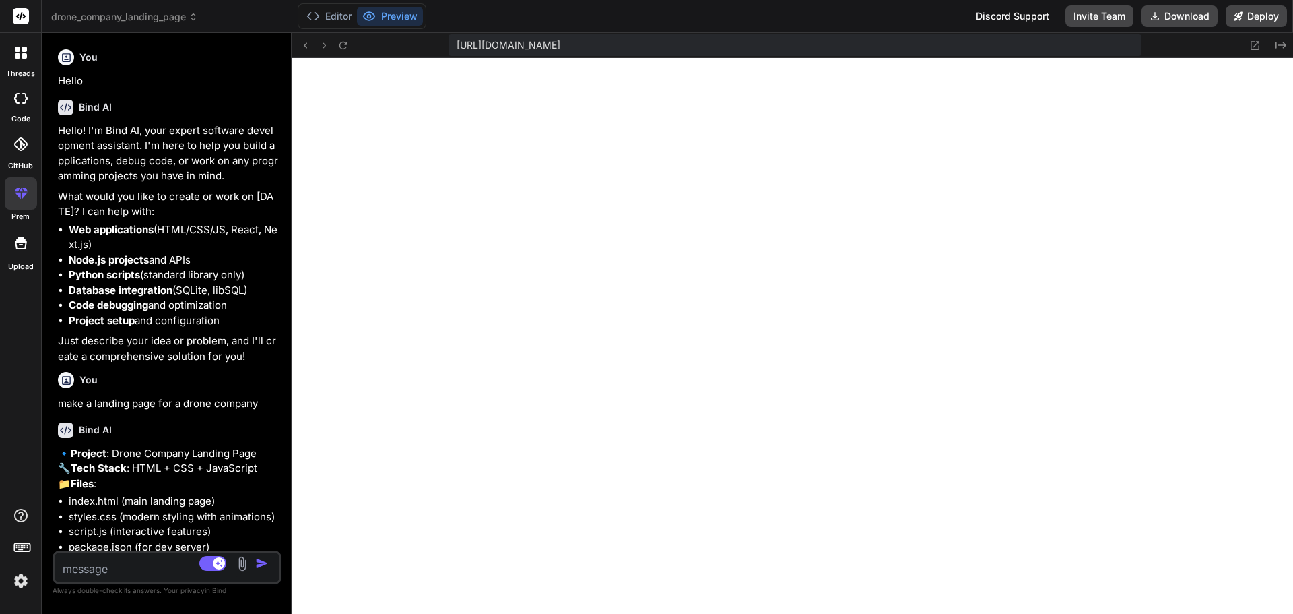
click at [16, 582] on img at bounding box center [20, 580] width 23 height 23
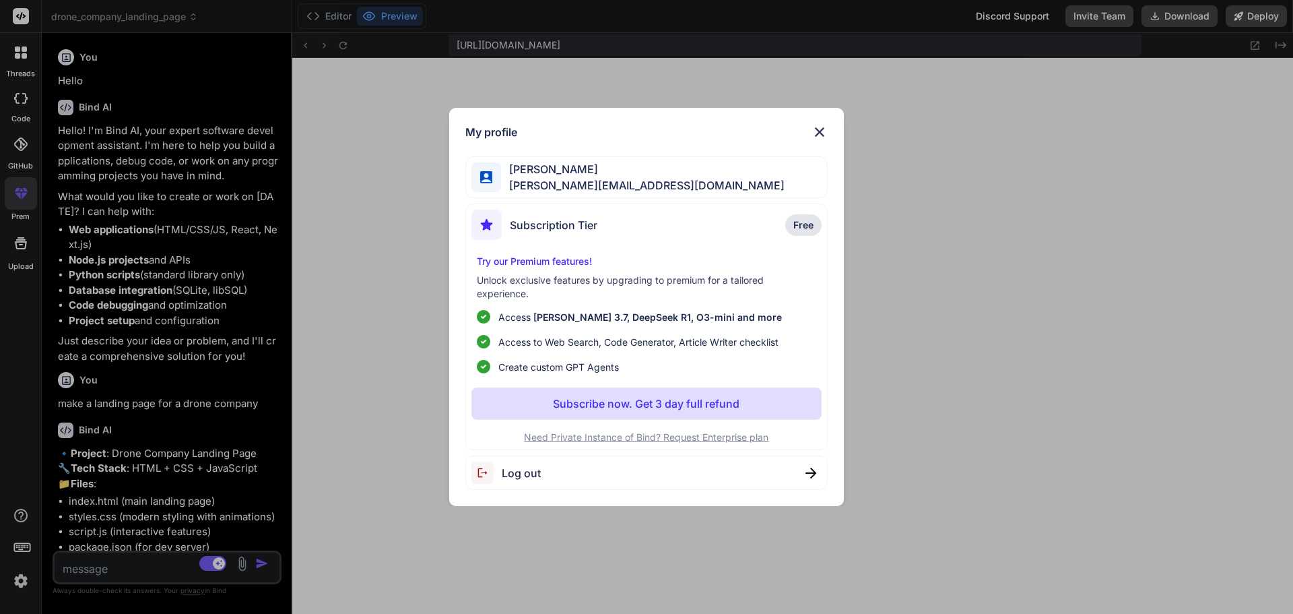
click at [816, 129] on img at bounding box center [820, 132] width 16 height 16
